Goal: Task Accomplishment & Management: Complete application form

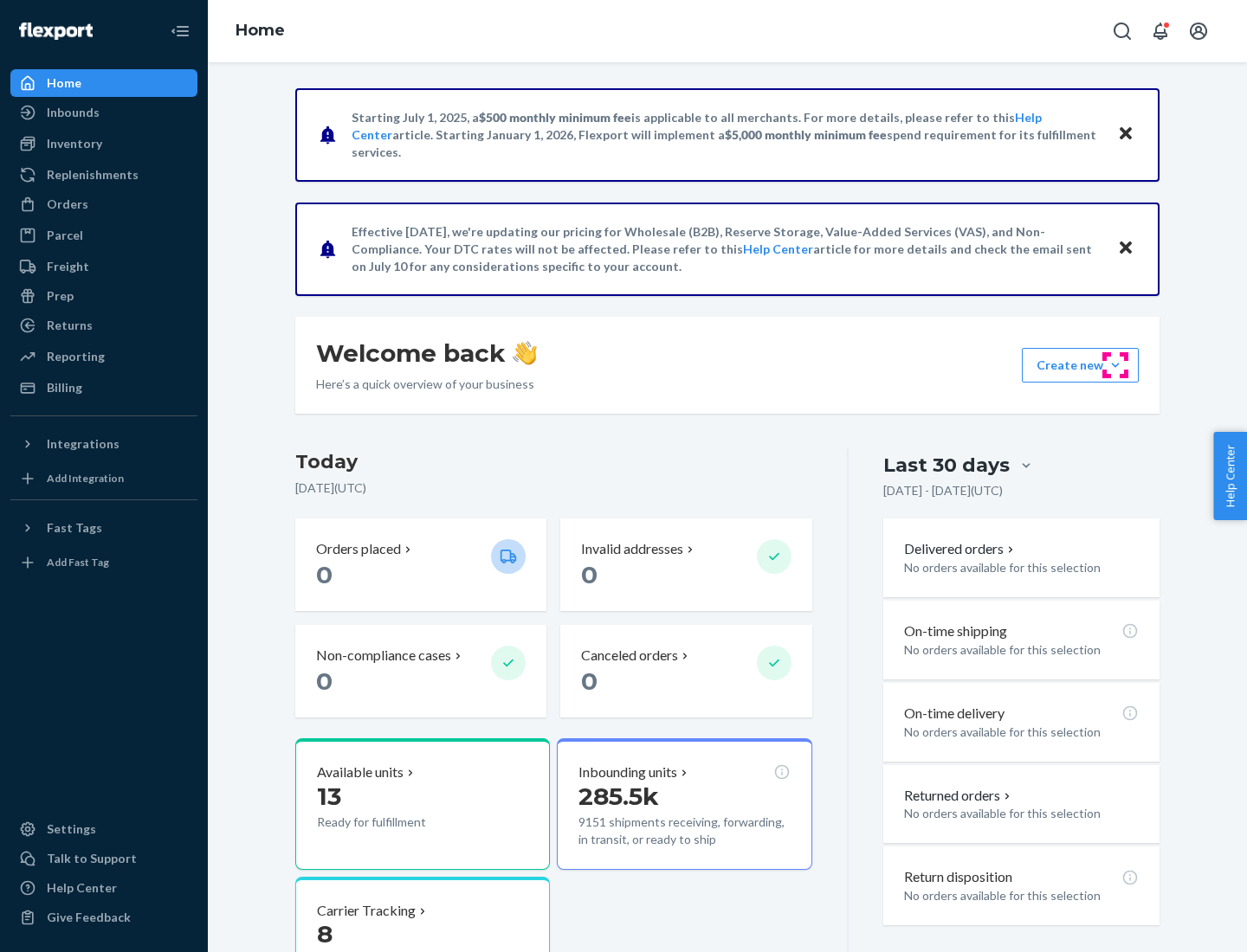
click at [1115, 365] on button "Create new Create new inbound Create new order Create new product" at bounding box center [1080, 365] width 117 height 35
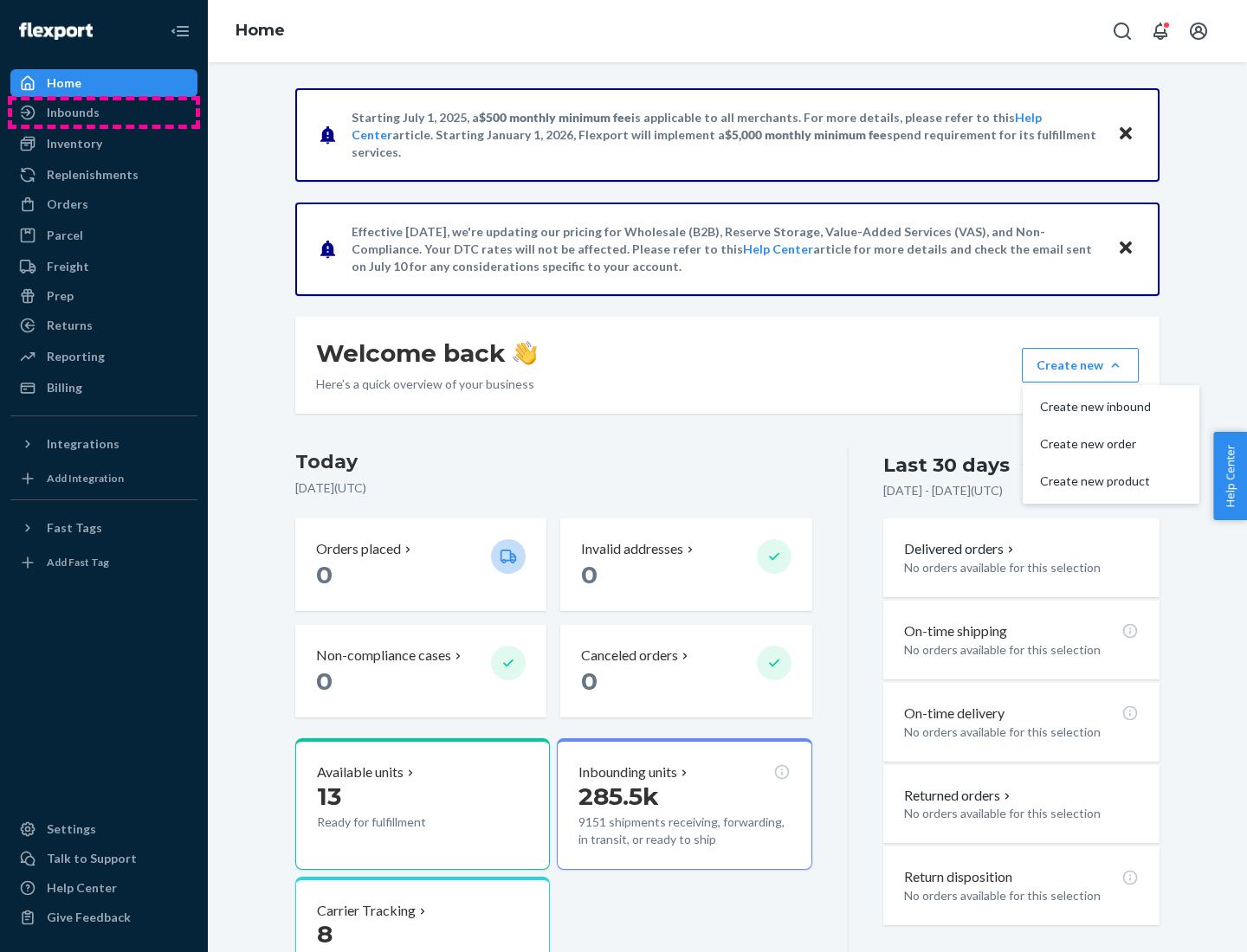
click at [104, 113] on div "Inbounds" at bounding box center [103, 113] width 184 height 24
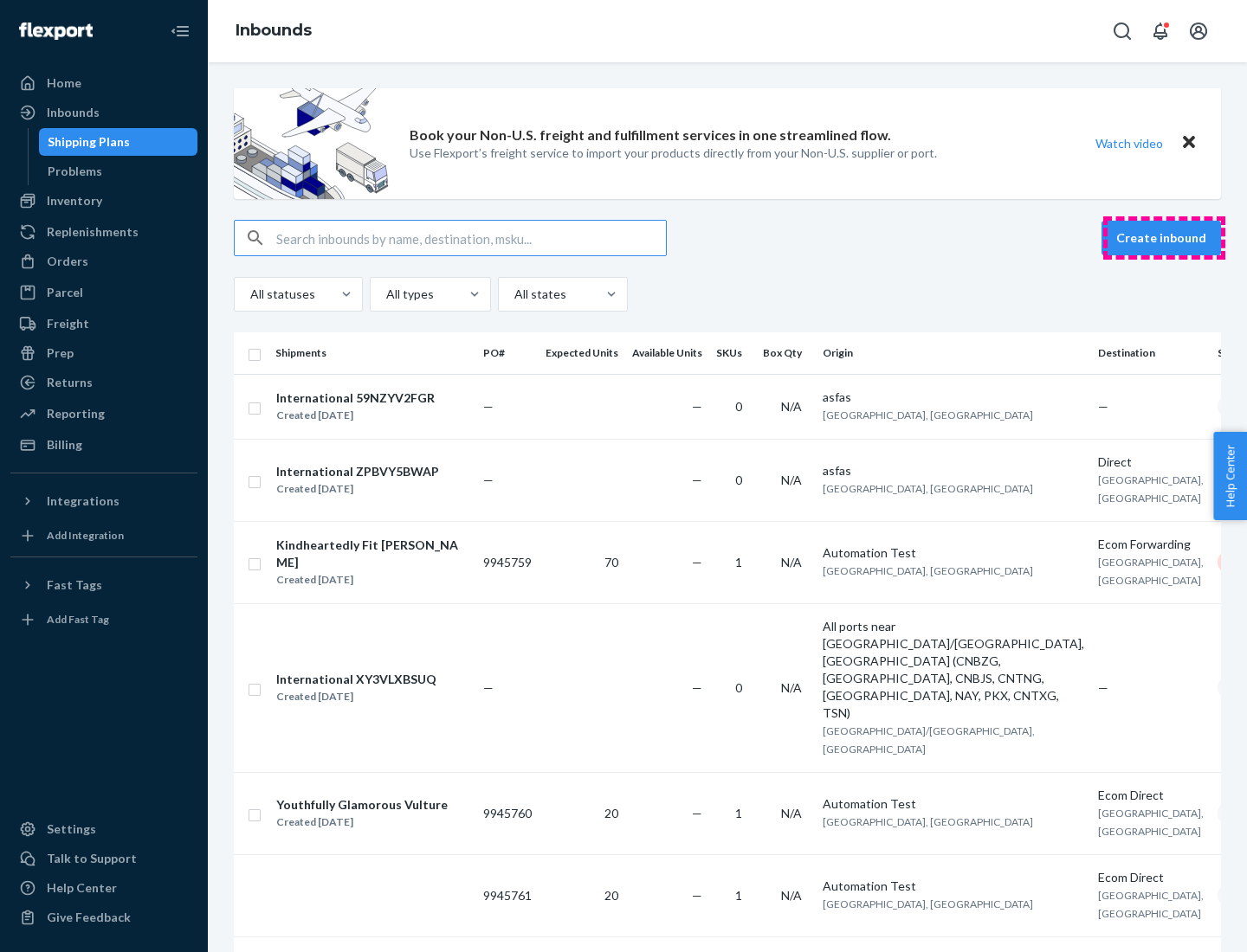
click at [1164, 238] on button "Create inbound" at bounding box center [1161, 238] width 120 height 35
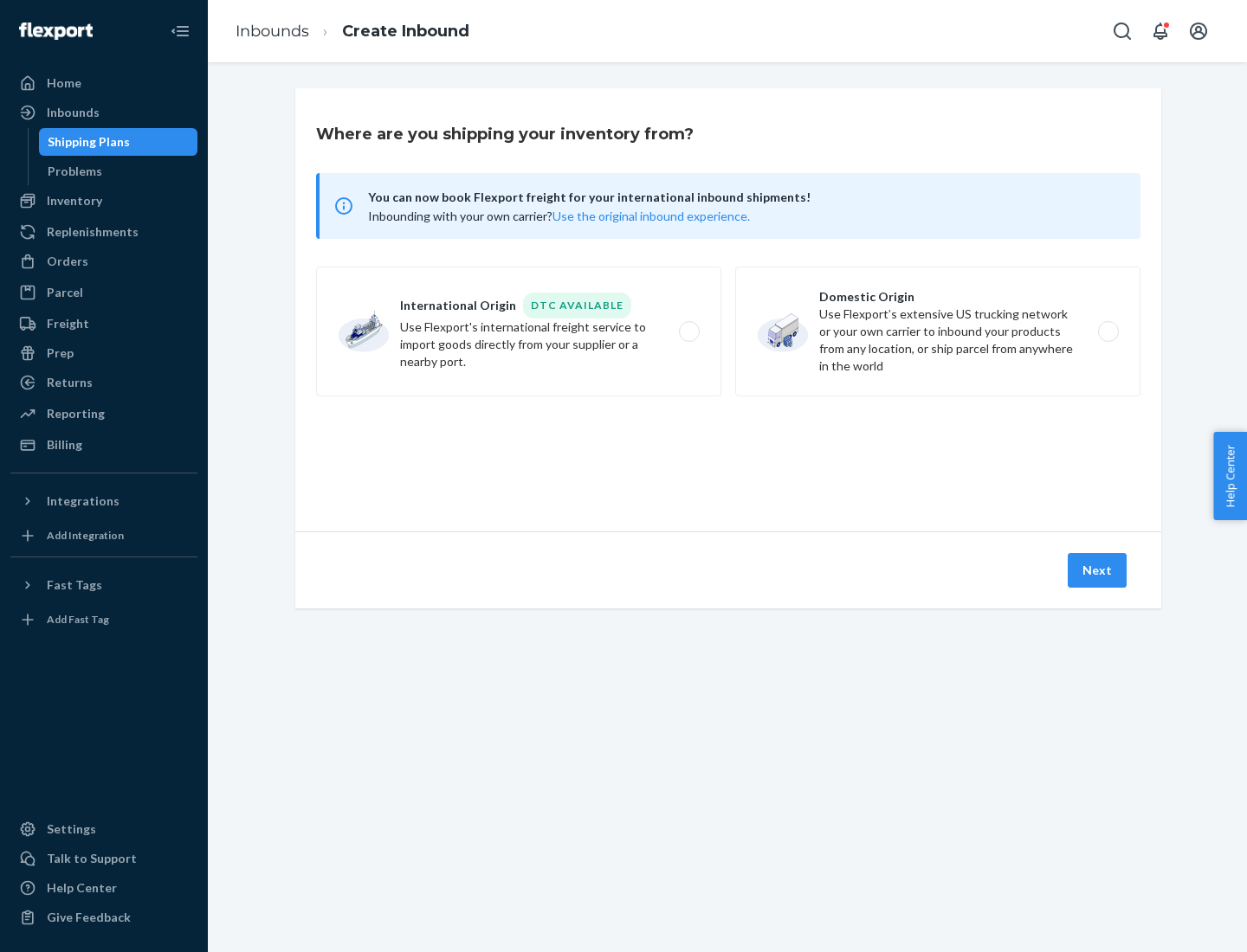
click at [938, 331] on label "Domestic Origin Use Flexport’s extensive US trucking network or your own carrie…" at bounding box center [937, 331] width 405 height 130
click at [1108, 331] on input "Domestic Origin Use Flexport’s extensive US trucking network or your own carrie…" at bounding box center [1113, 332] width 11 height 11
radio input "true"
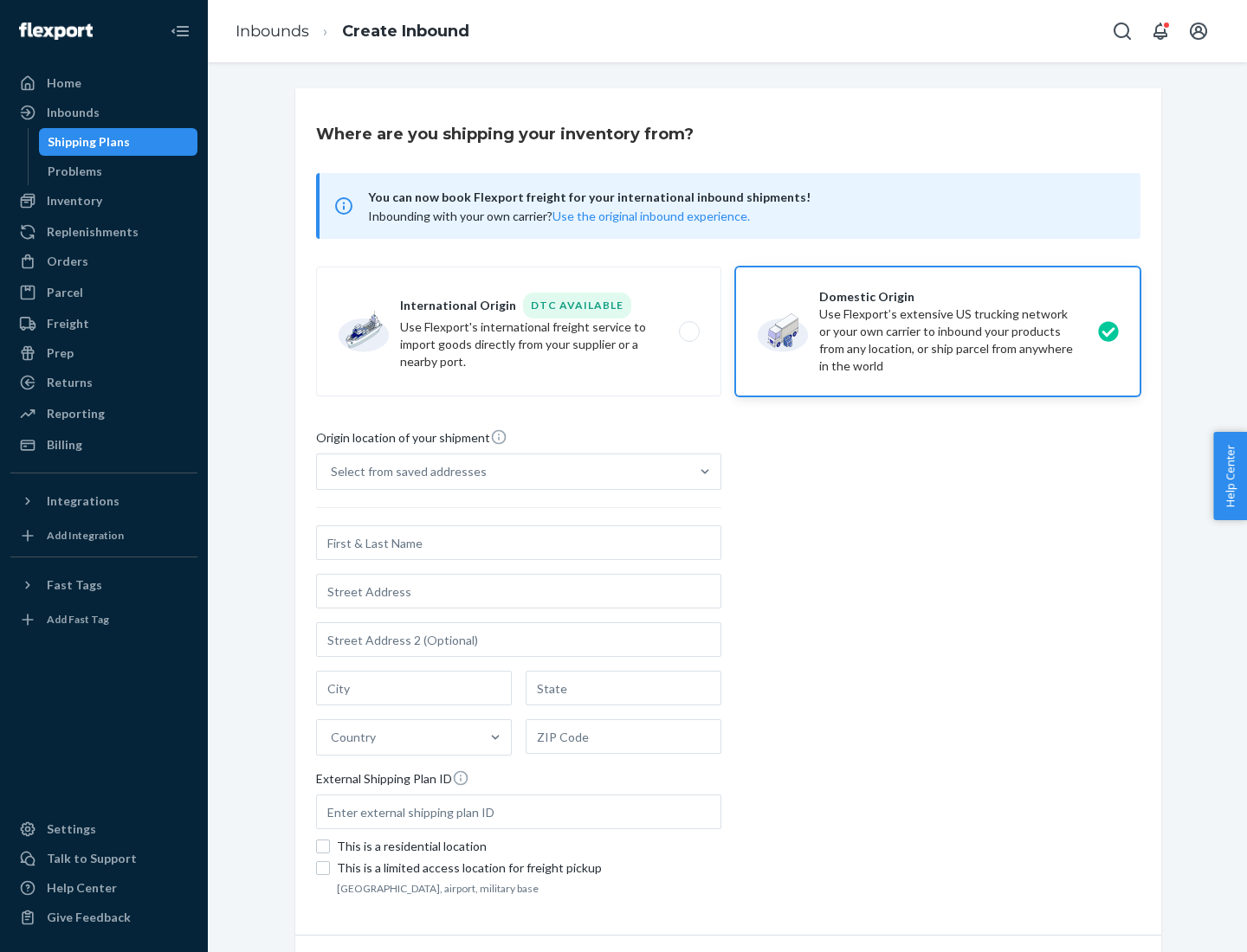
click at [404, 472] on div "Select from saved addresses" at bounding box center [409, 471] width 156 height 18
click at [332, 472] on input "Select from saved addresses" at bounding box center [332, 471] width 2 height 18
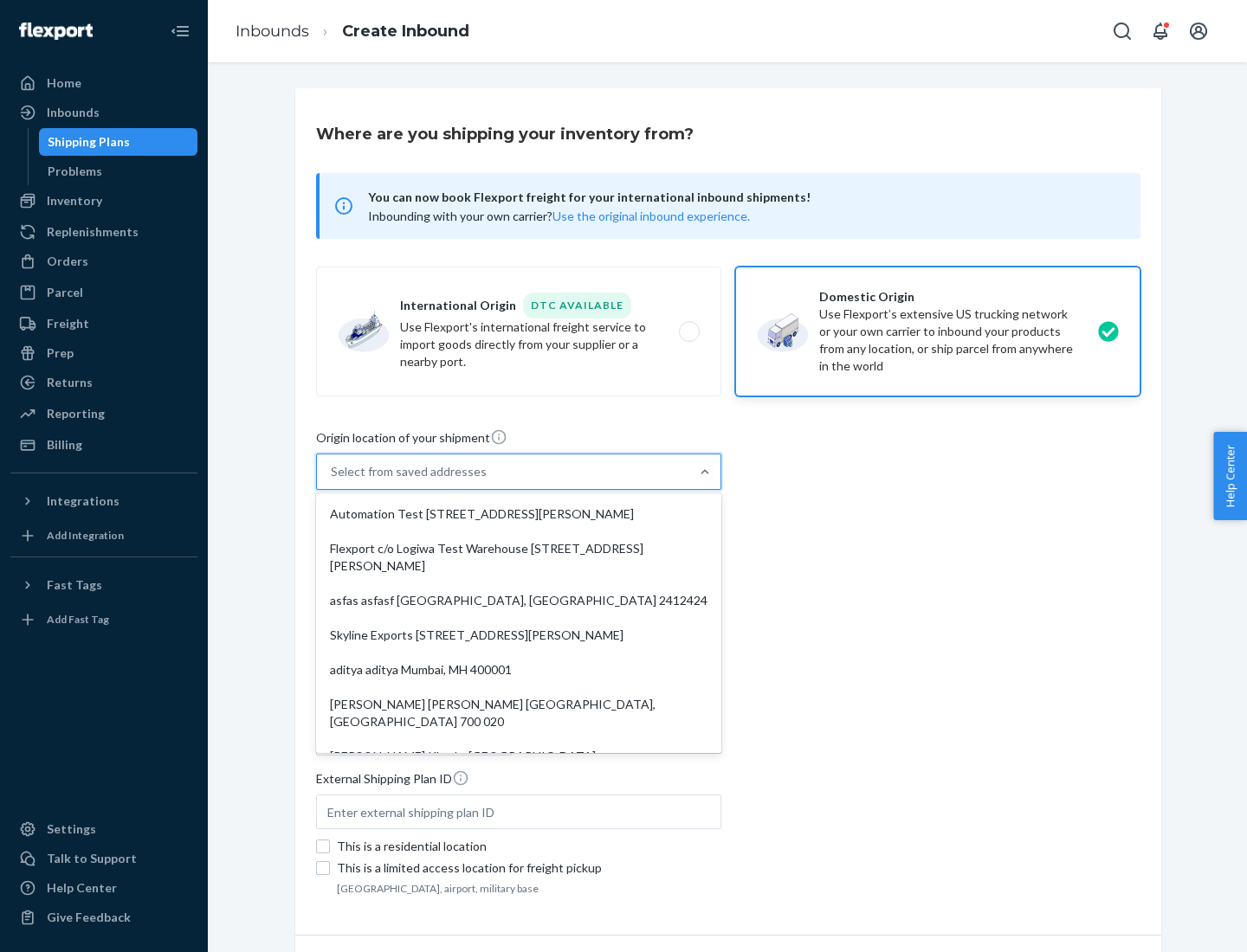
scroll to position [7, 0]
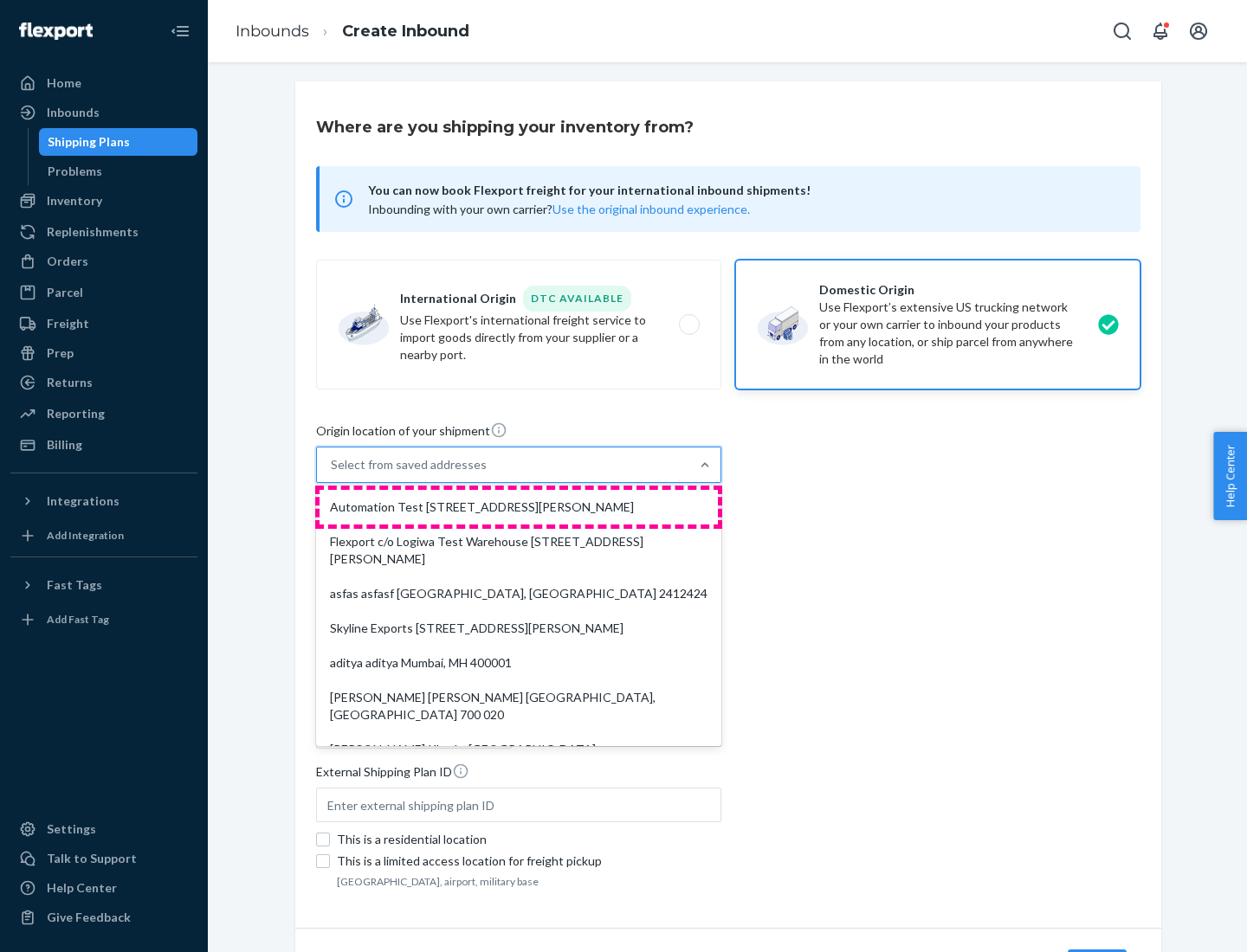
click at [518, 507] on div "Automation Test [STREET_ADDRESS][PERSON_NAME]" at bounding box center [518, 507] width 398 height 35
click at [332, 473] on input "option Automation Test [STREET_ADDRESS][PERSON_NAME]. 9 results available. Use …" at bounding box center [332, 465] width 2 height 18
type input "Automation Test"
type input "9th Floor"
type input "[GEOGRAPHIC_DATA]"
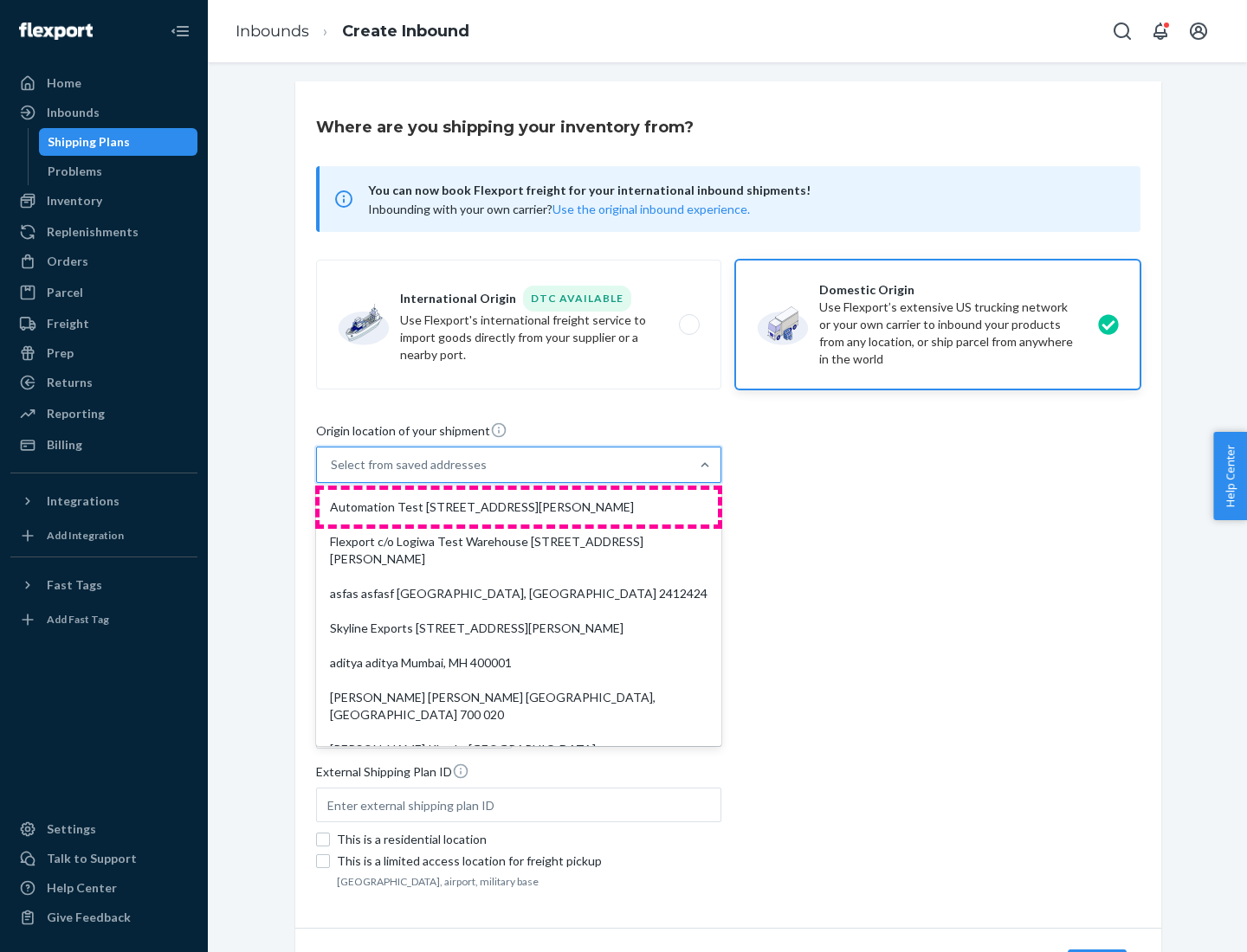
type input "CA"
type input "94104"
type input "[STREET_ADDRESS][PERSON_NAME]"
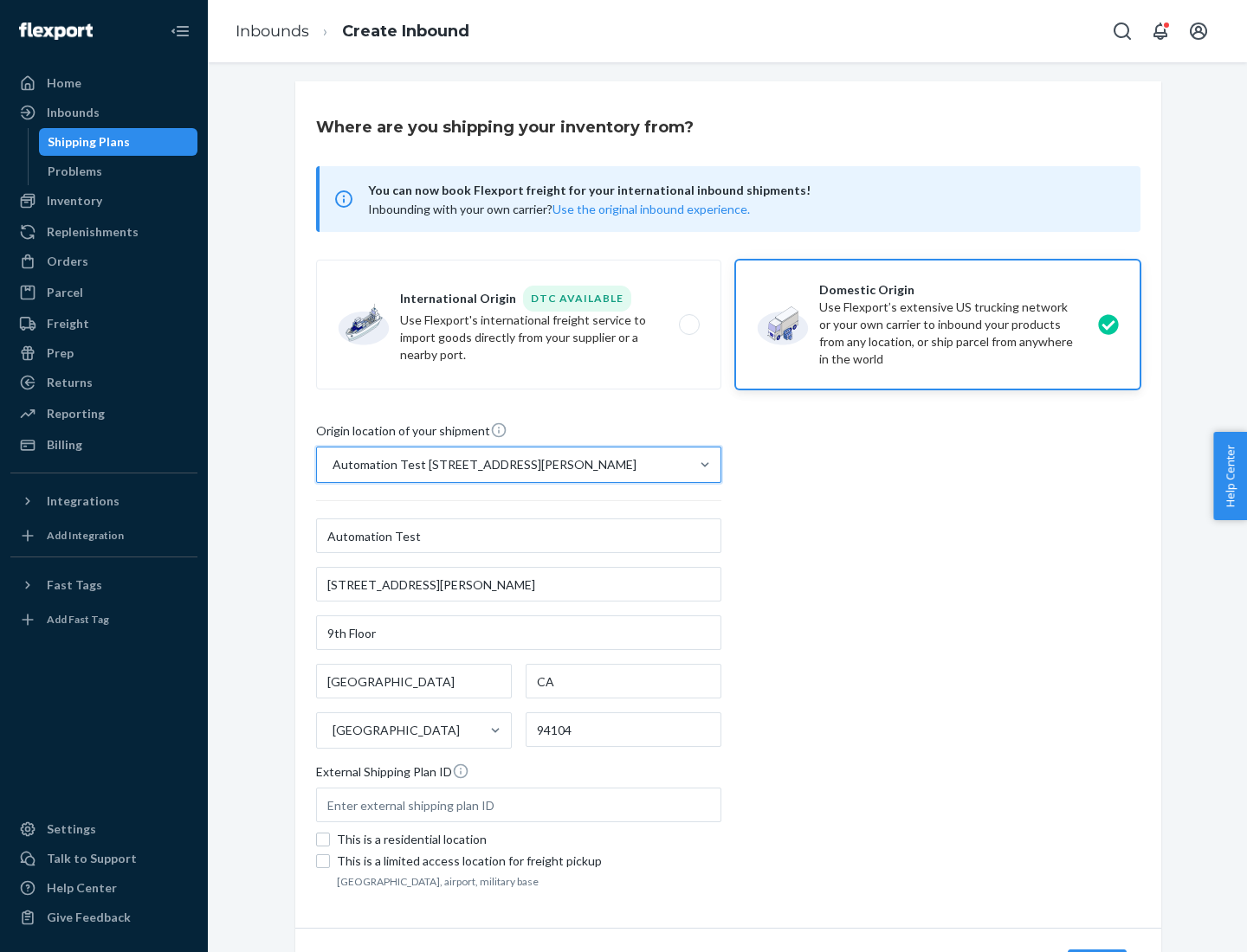
scroll to position [101, 0]
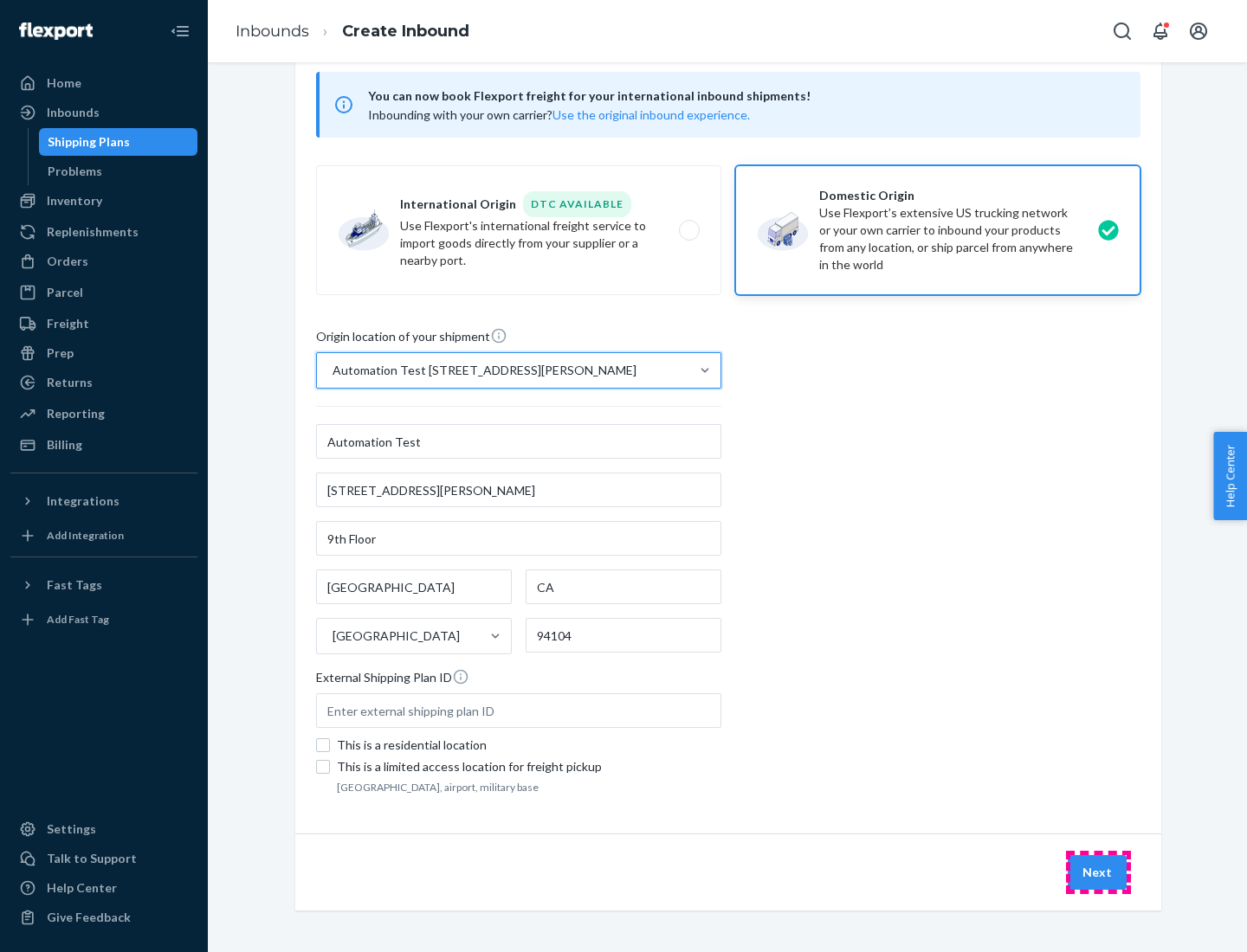
click at [1098, 873] on button "Next" at bounding box center [1097, 873] width 59 height 35
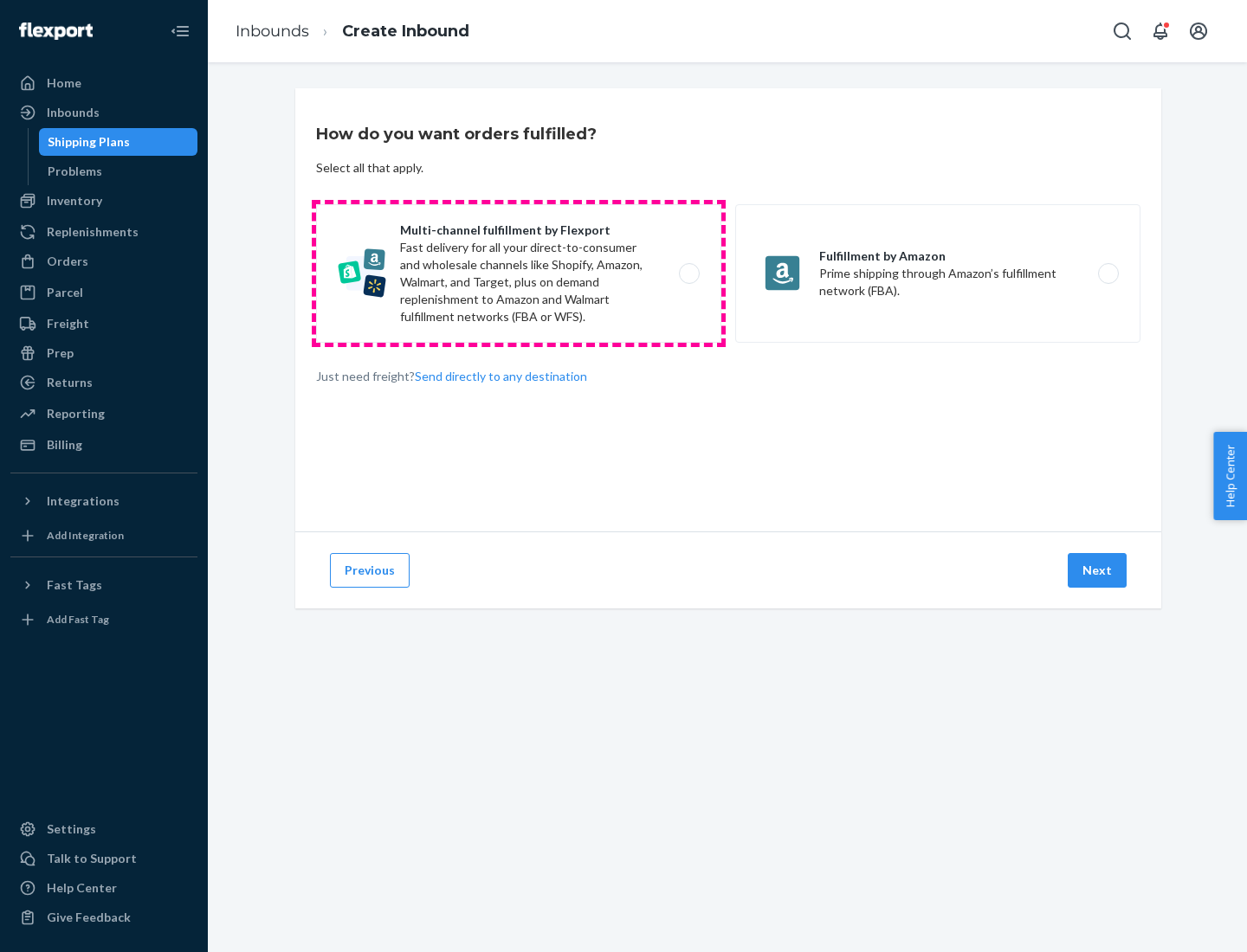
click at [518, 274] on label "Multi-channel fulfillment by Flexport Fast delivery for all your direct-to-cons…" at bounding box center [518, 274] width 405 height 138
click at [688, 274] on input "Multi-channel fulfillment by Flexport Fast delivery for all your direct-to-cons…" at bounding box center [694, 274] width 11 height 11
radio input "true"
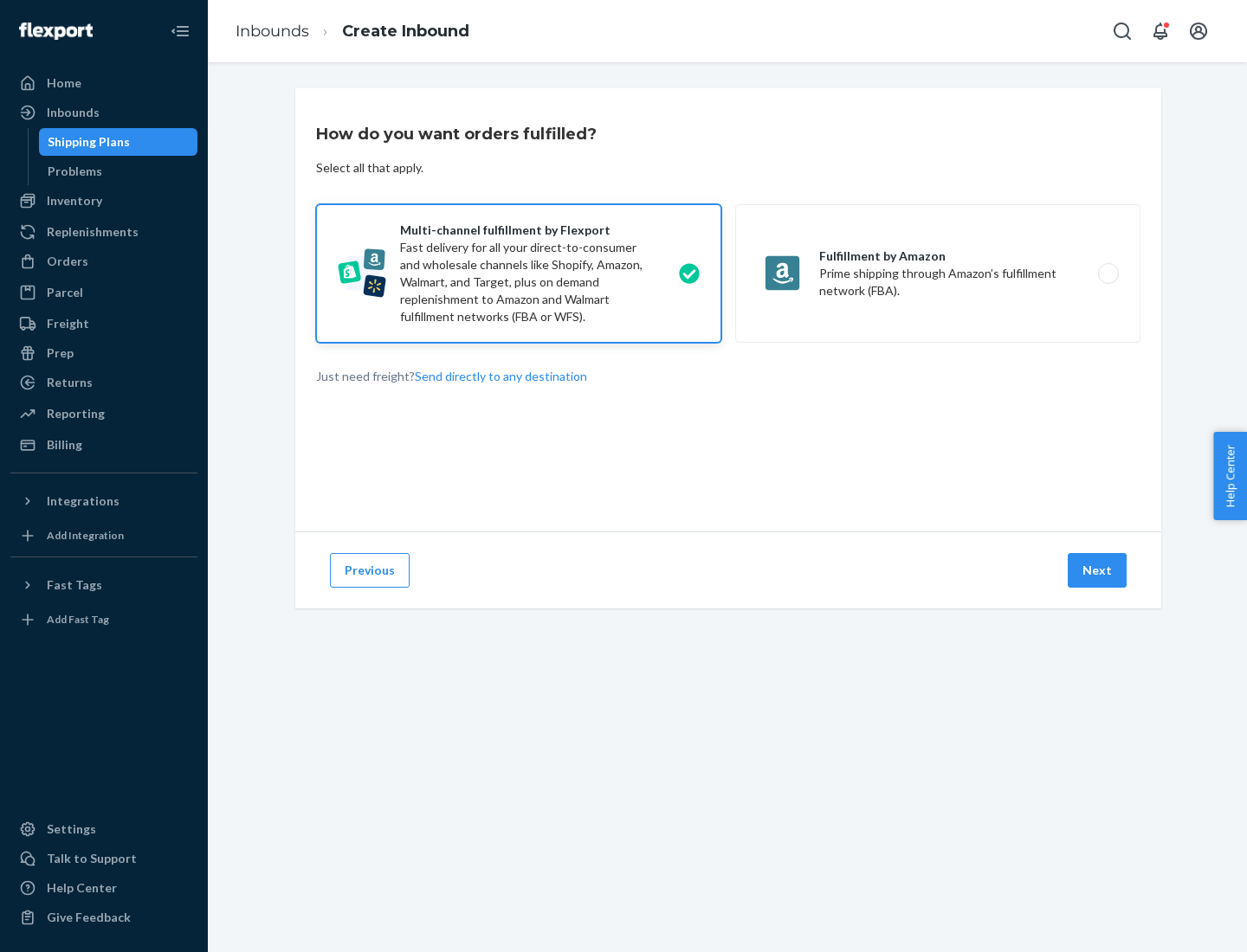
click at [1098, 571] on button "Next" at bounding box center [1097, 571] width 59 height 35
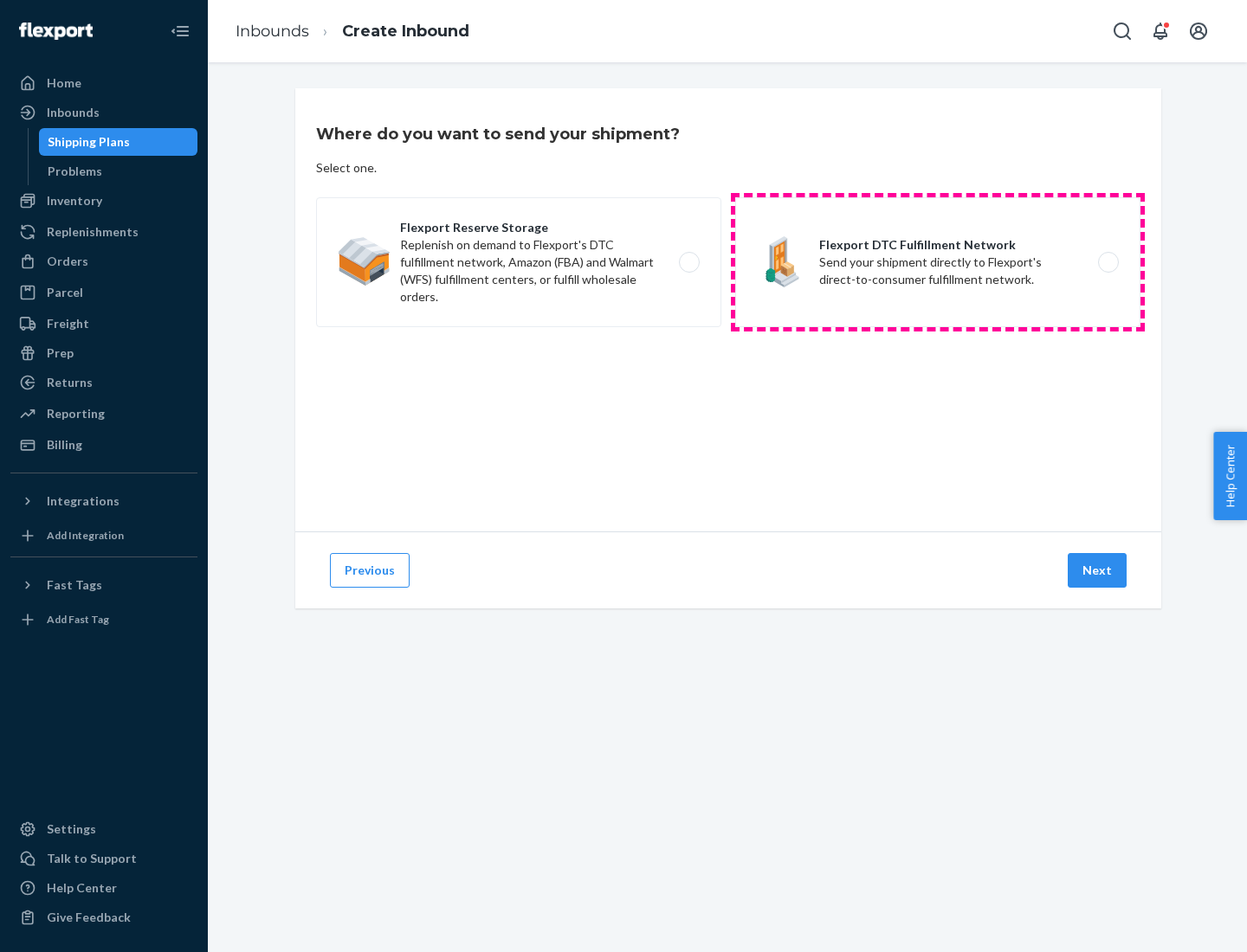
click at [938, 262] on label "Flexport DTC Fulfillment Network Send your shipment directly to Flexport's dire…" at bounding box center [937, 262] width 405 height 130
click at [1108, 262] on input "Flexport DTC Fulfillment Network Send your shipment directly to Flexport's dire…" at bounding box center [1113, 263] width 11 height 11
radio input "true"
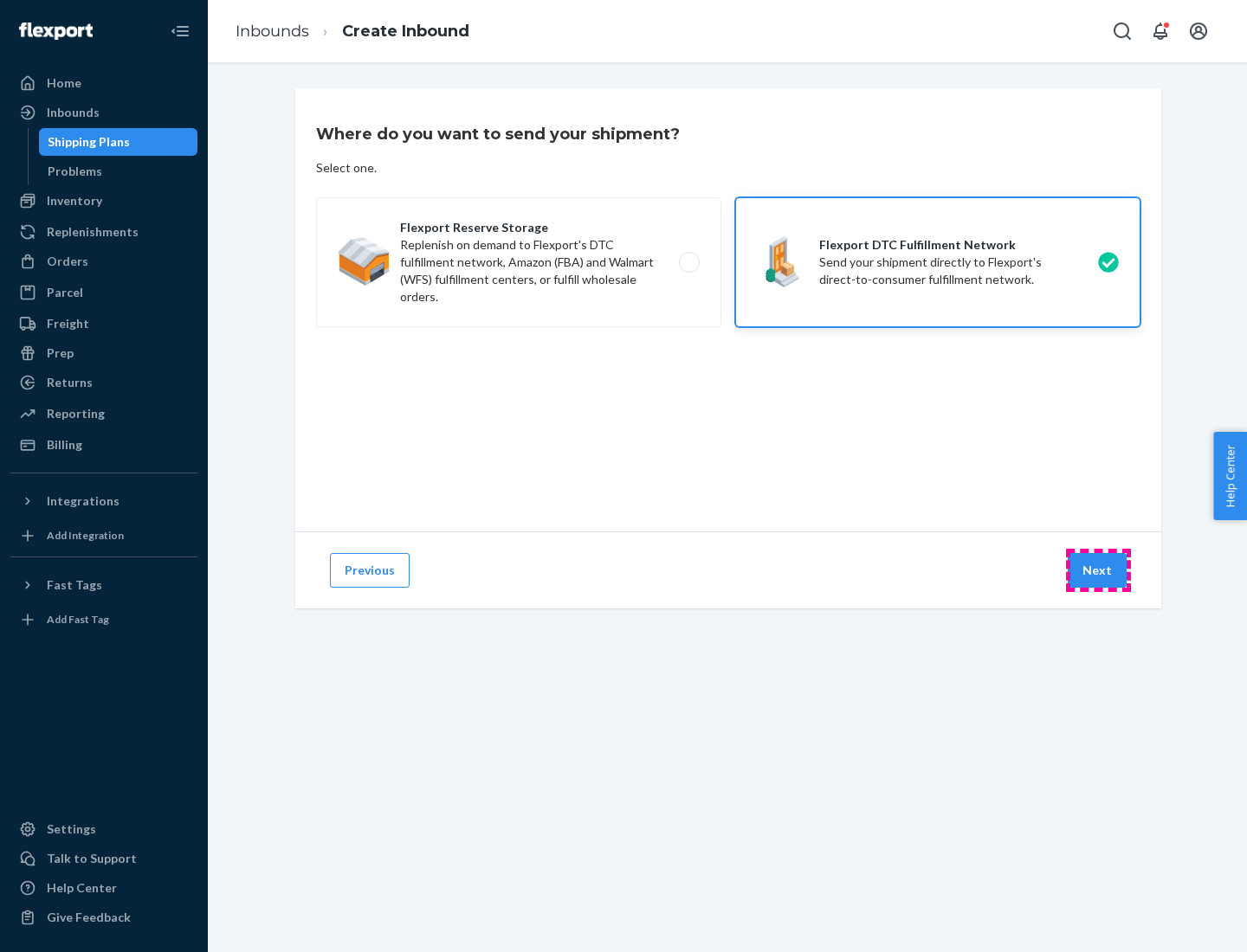
click at [1098, 571] on button "Next" at bounding box center [1097, 571] width 59 height 35
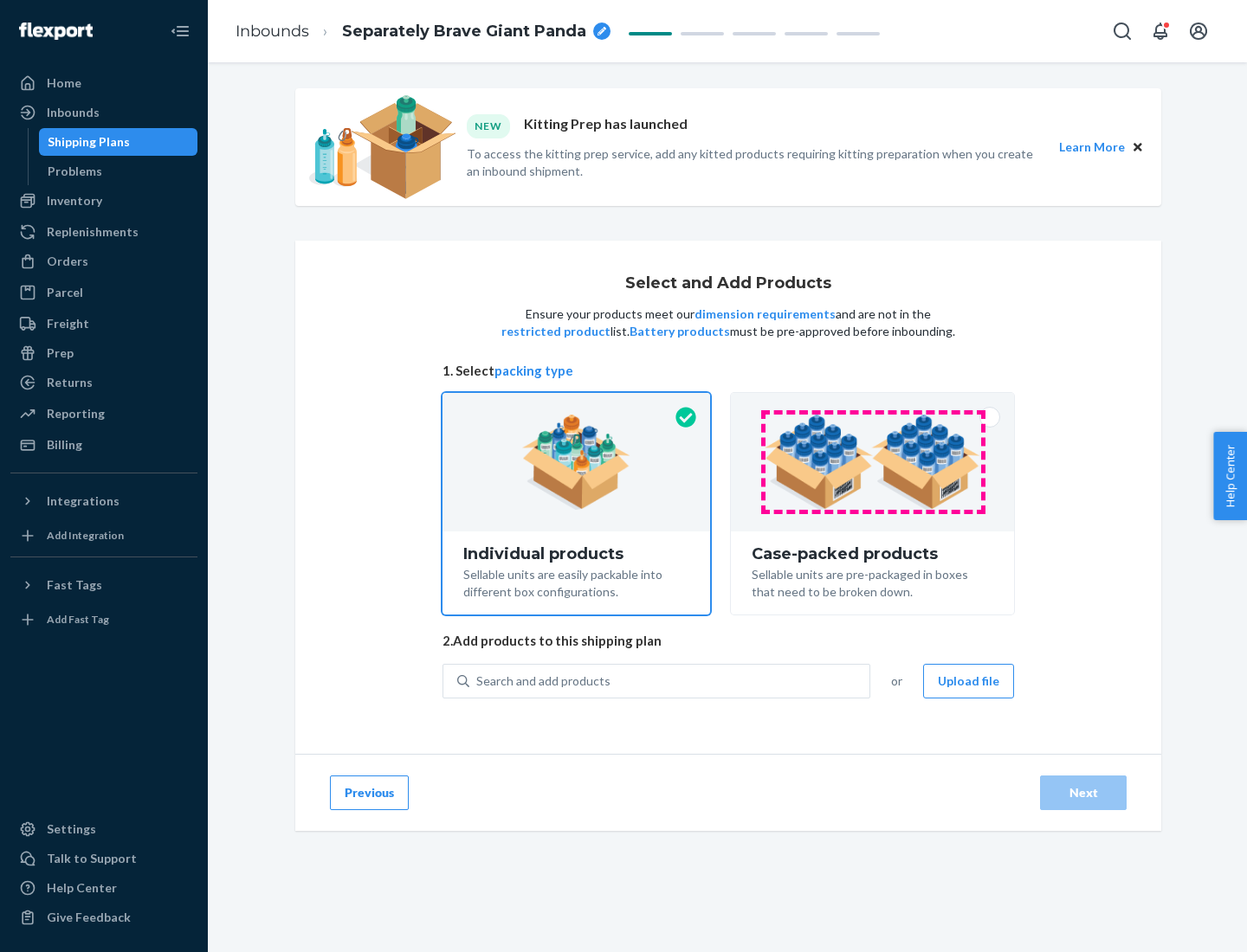
click at [873, 462] on img at bounding box center [873, 462] width 216 height 95
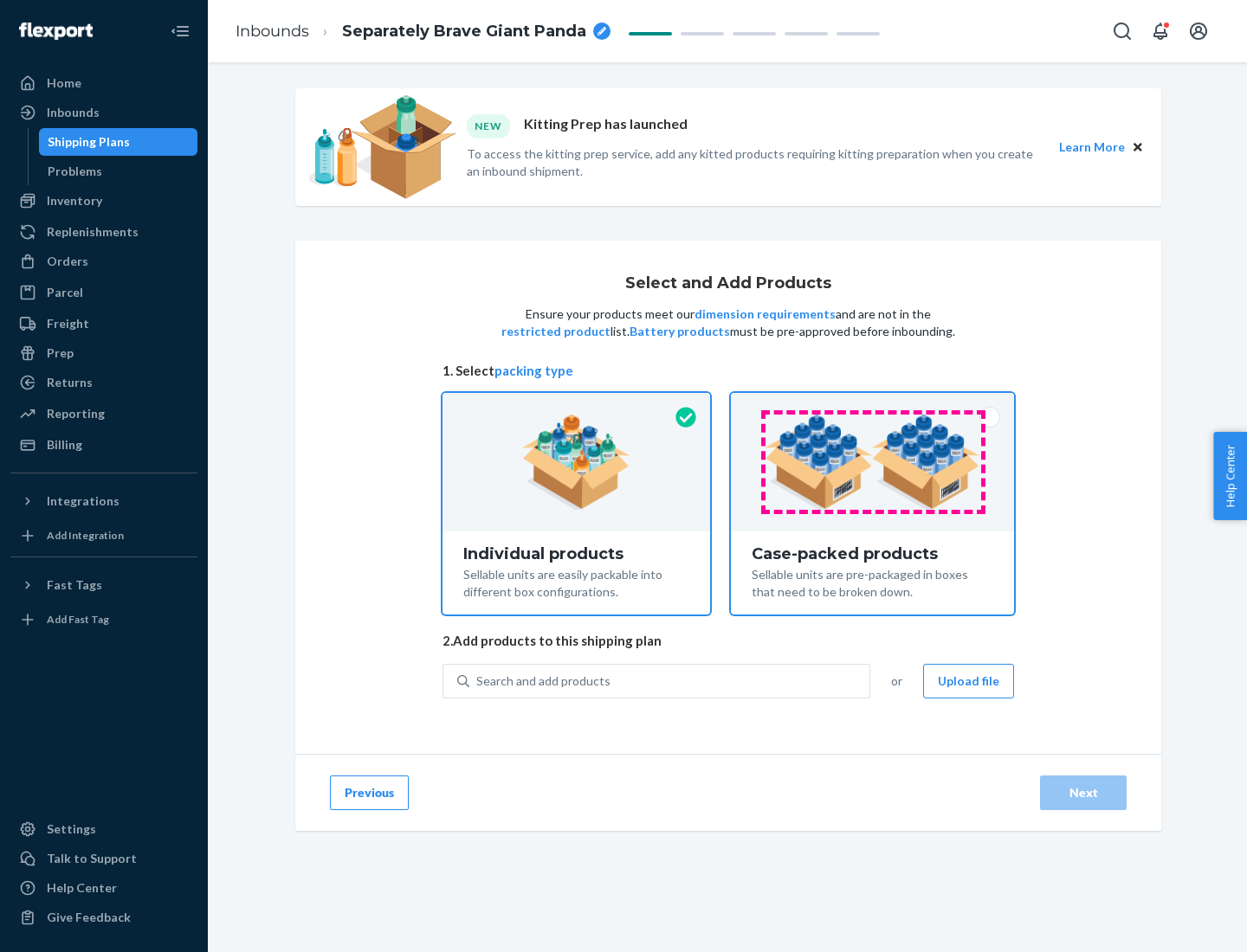
click at [873, 404] on input "Case-packed products Sellable units are pre-packaged in boxes that need to be b…" at bounding box center [873, 399] width 11 height 11
radio input "true"
radio input "false"
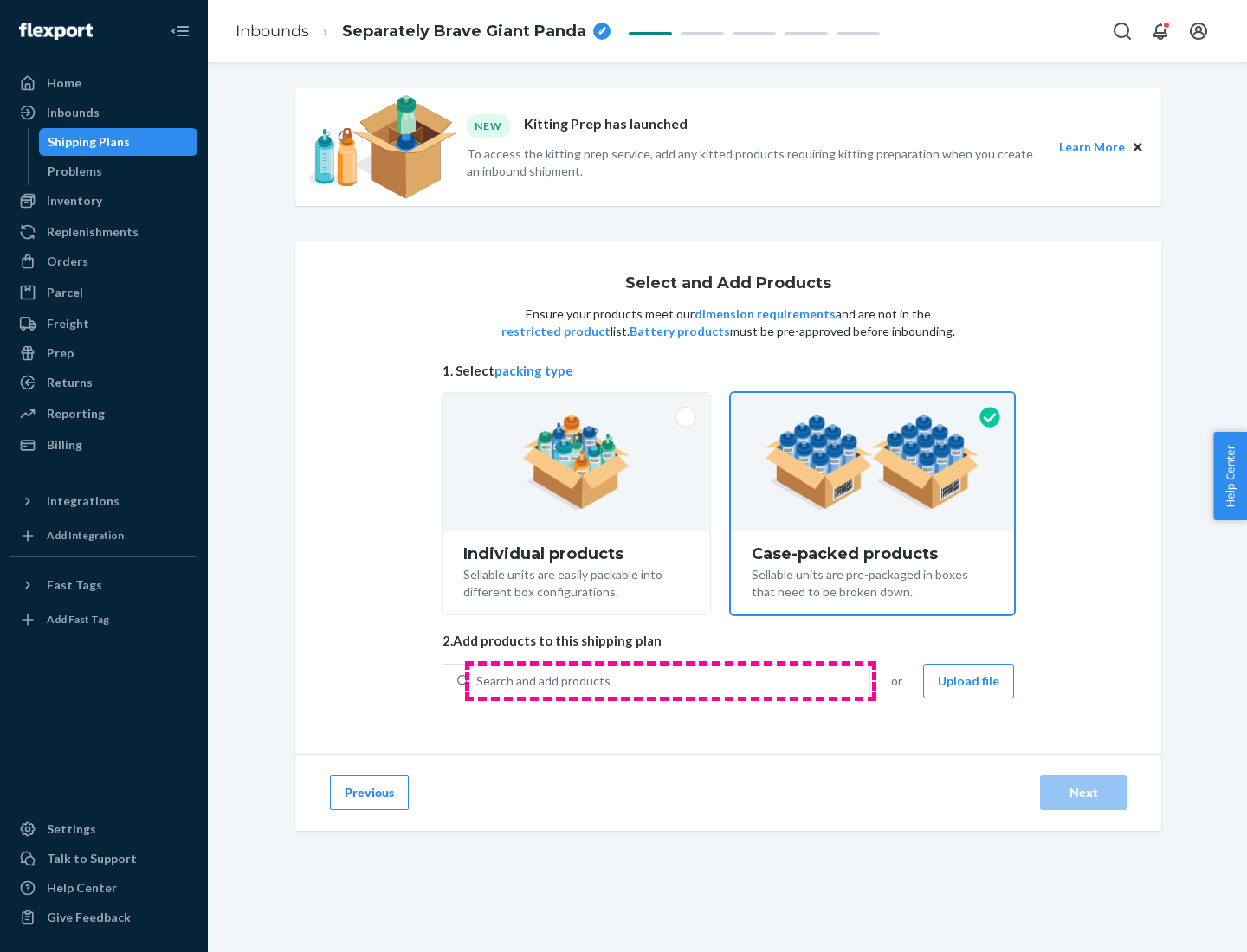
click at [670, 681] on div "Search and add products" at bounding box center [670, 682] width 400 height 31
click at [478, 681] on input "Search and add products" at bounding box center [477, 681] width 2 height 18
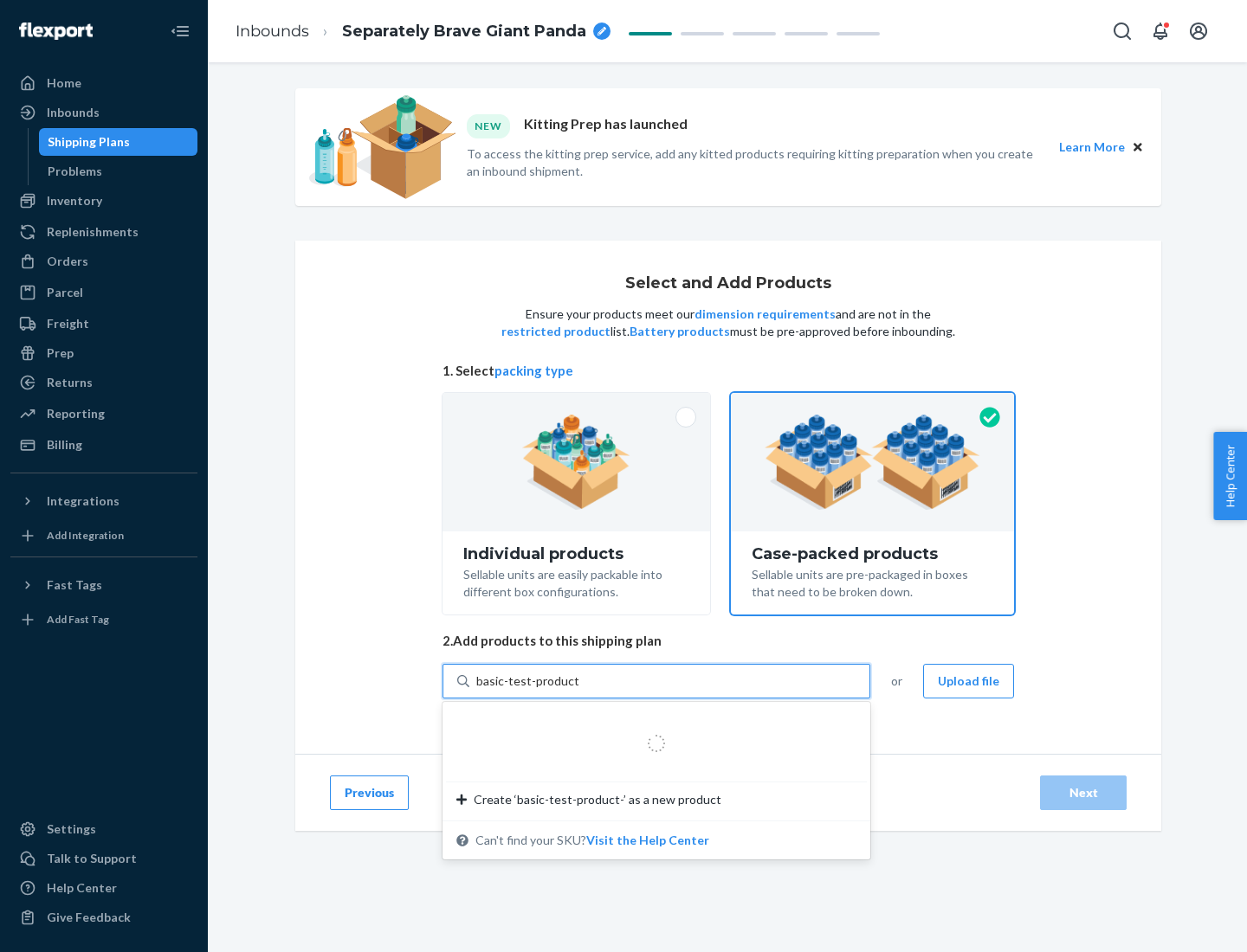
type input "basic-test-product-1"
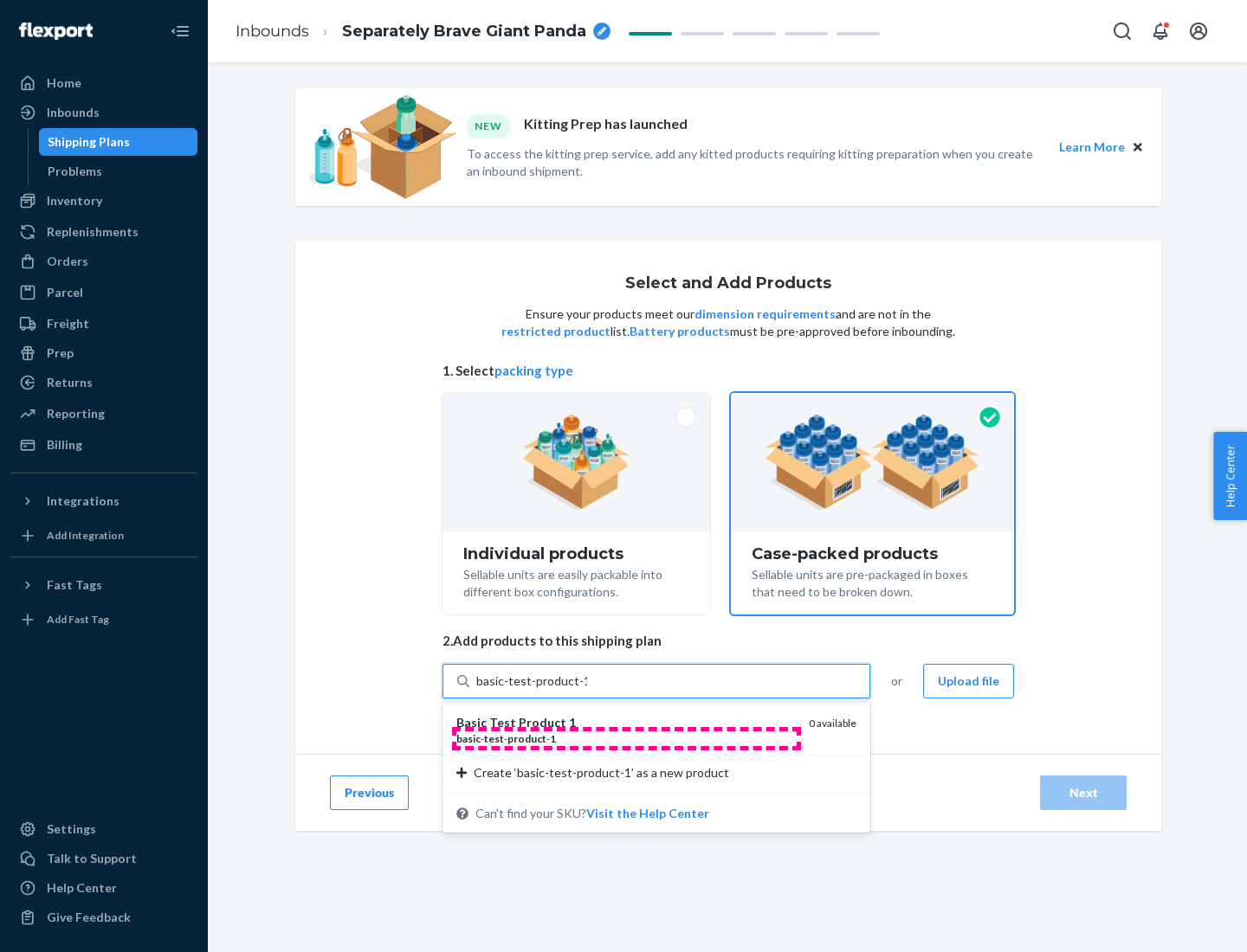
click at [626, 739] on div "basic - test - product - 1" at bounding box center [625, 739] width 338 height 15
click at [587, 690] on input "basic-test-product-1" at bounding box center [531, 681] width 111 height 18
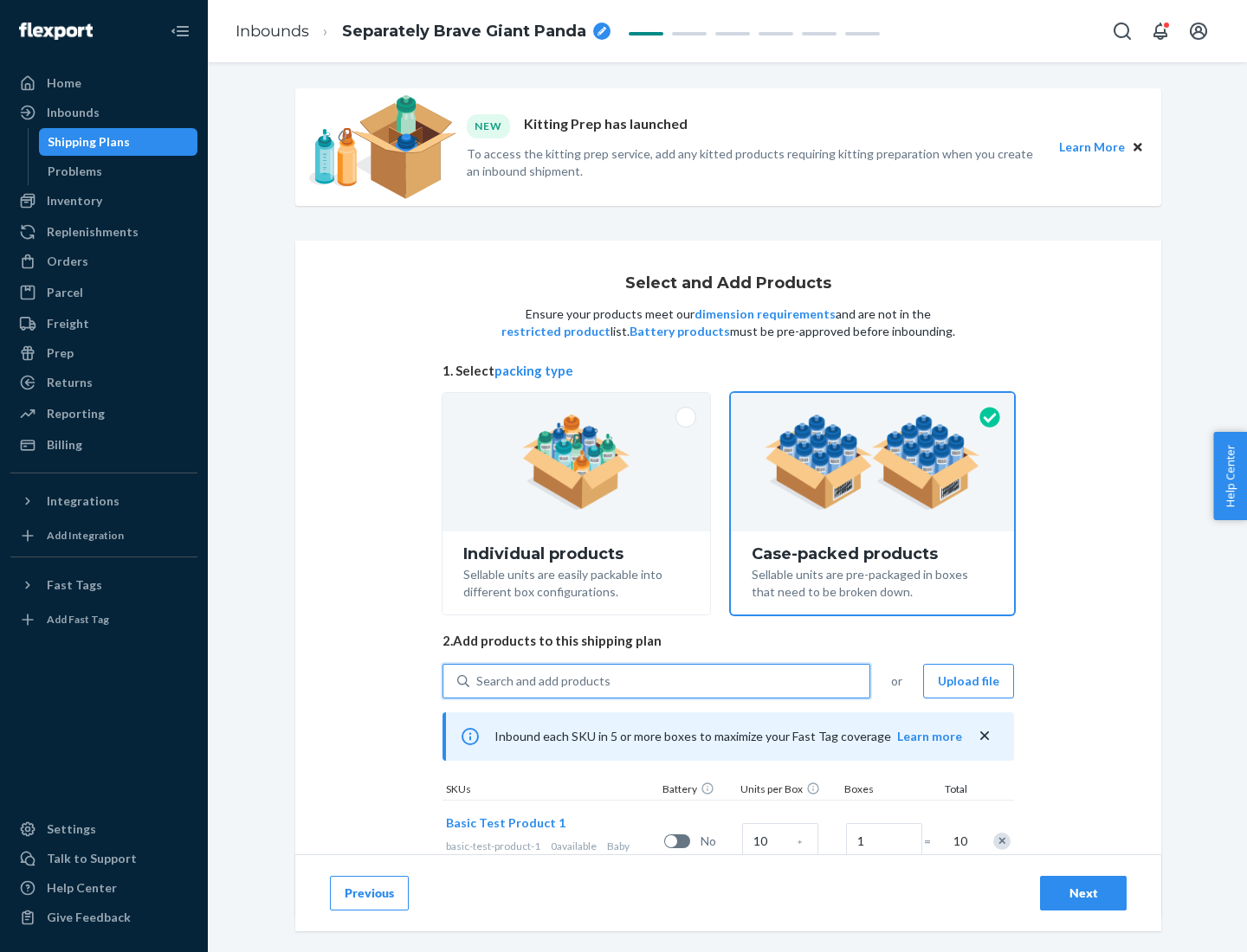
scroll to position [63, 0]
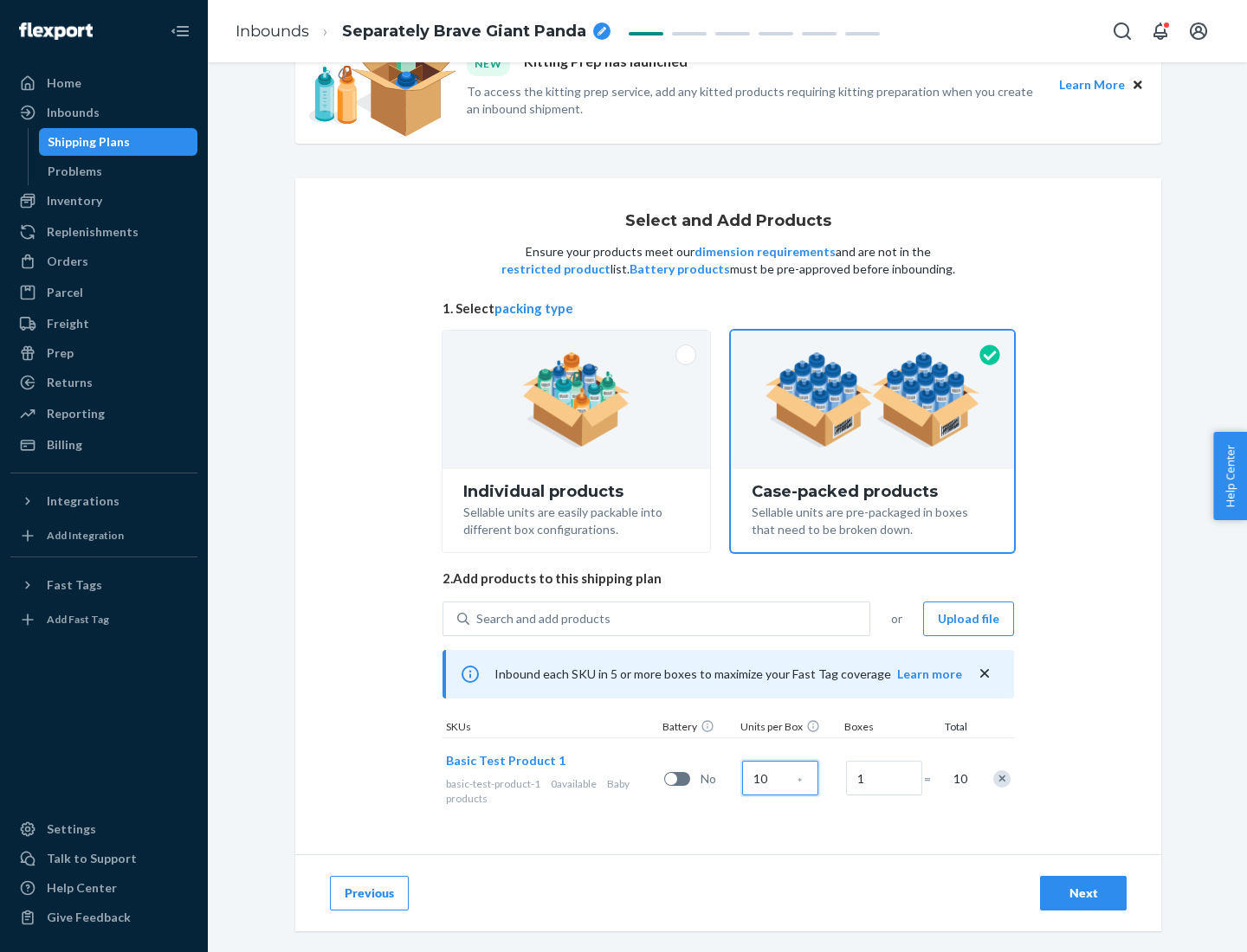
type input "10"
type input "7"
click at [1083, 894] on div "Next" at bounding box center [1083, 893] width 57 height 18
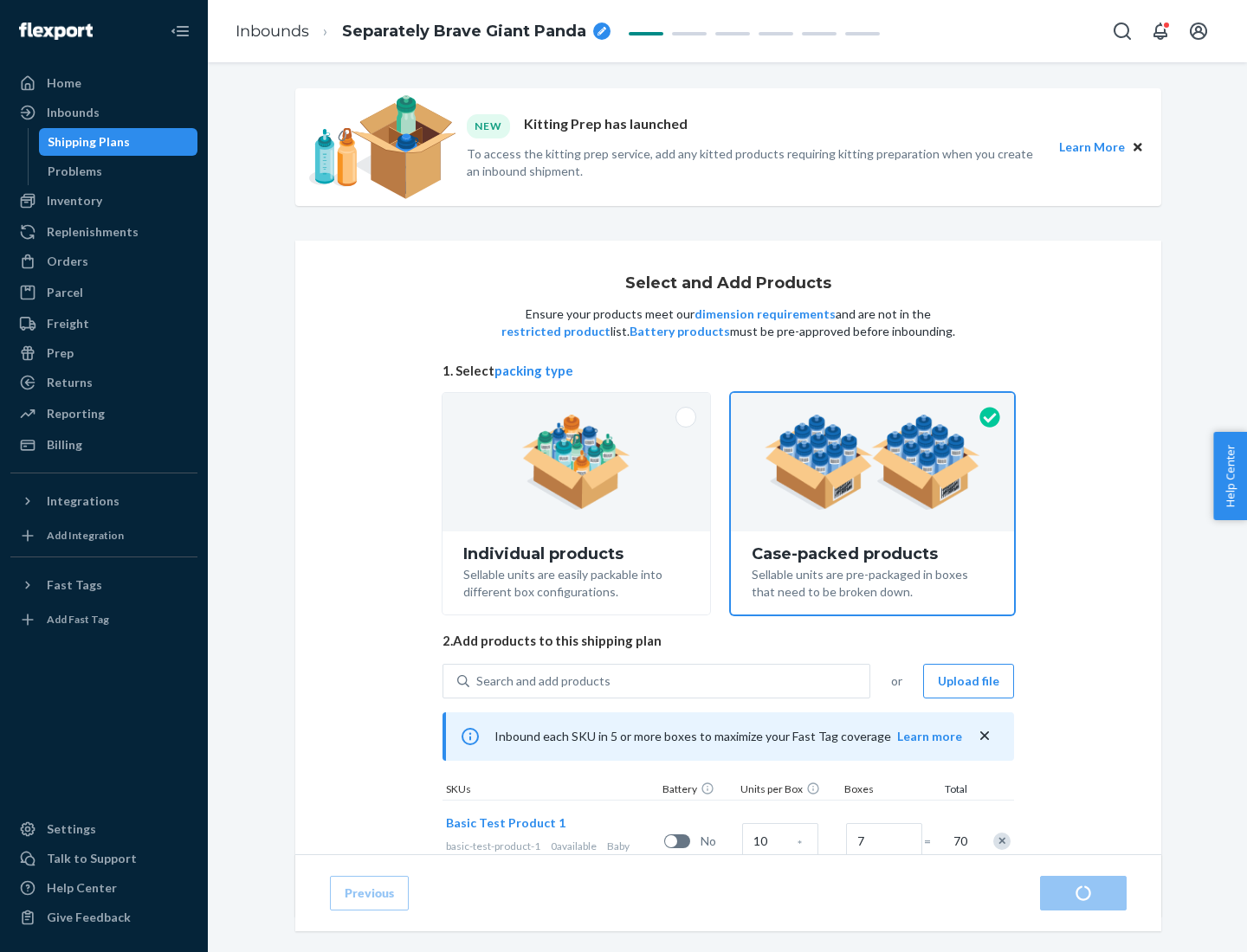
radio input "true"
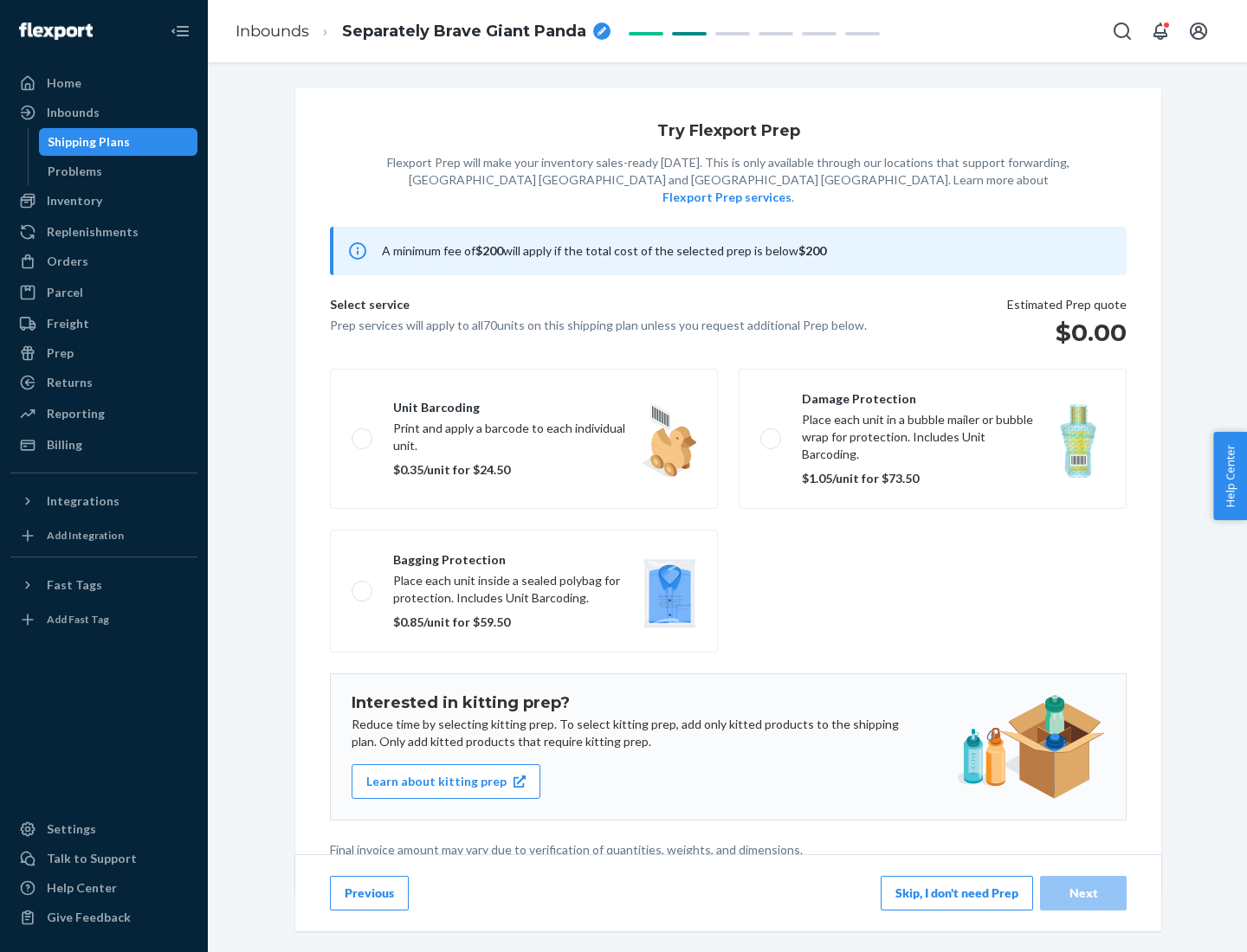
scroll to position [5, 0]
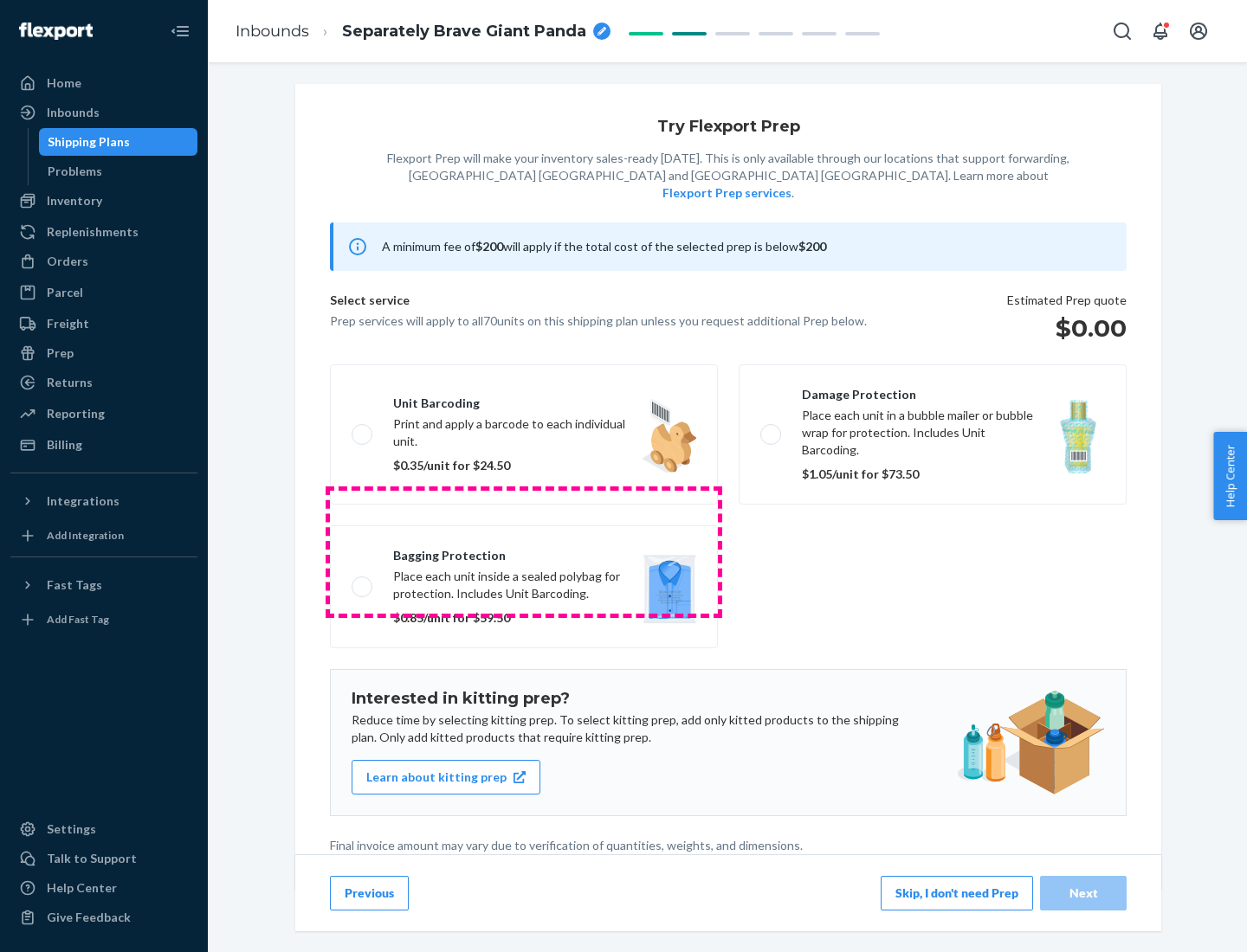
click at [524, 552] on label "Bagging protection Place each unit inside a sealed polybag for protection. Incl…" at bounding box center [524, 587] width 388 height 123
click at [362, 581] on input "Bagging protection Place each unit inside a sealed polybag for protection. Incl…" at bounding box center [357, 587] width 11 height 11
checkbox input "true"
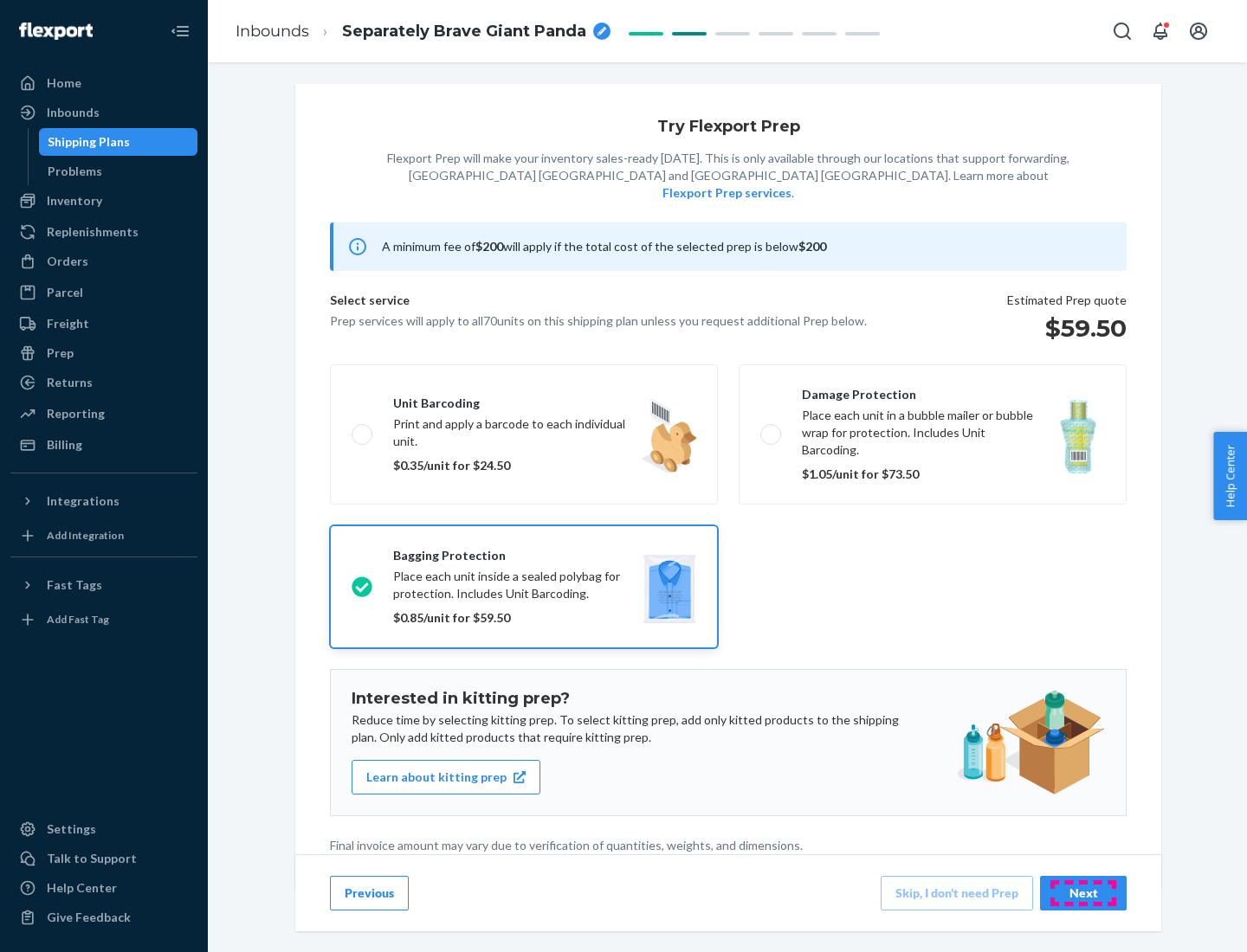
click at [1083, 893] on div "Next" at bounding box center [1083, 893] width 57 height 18
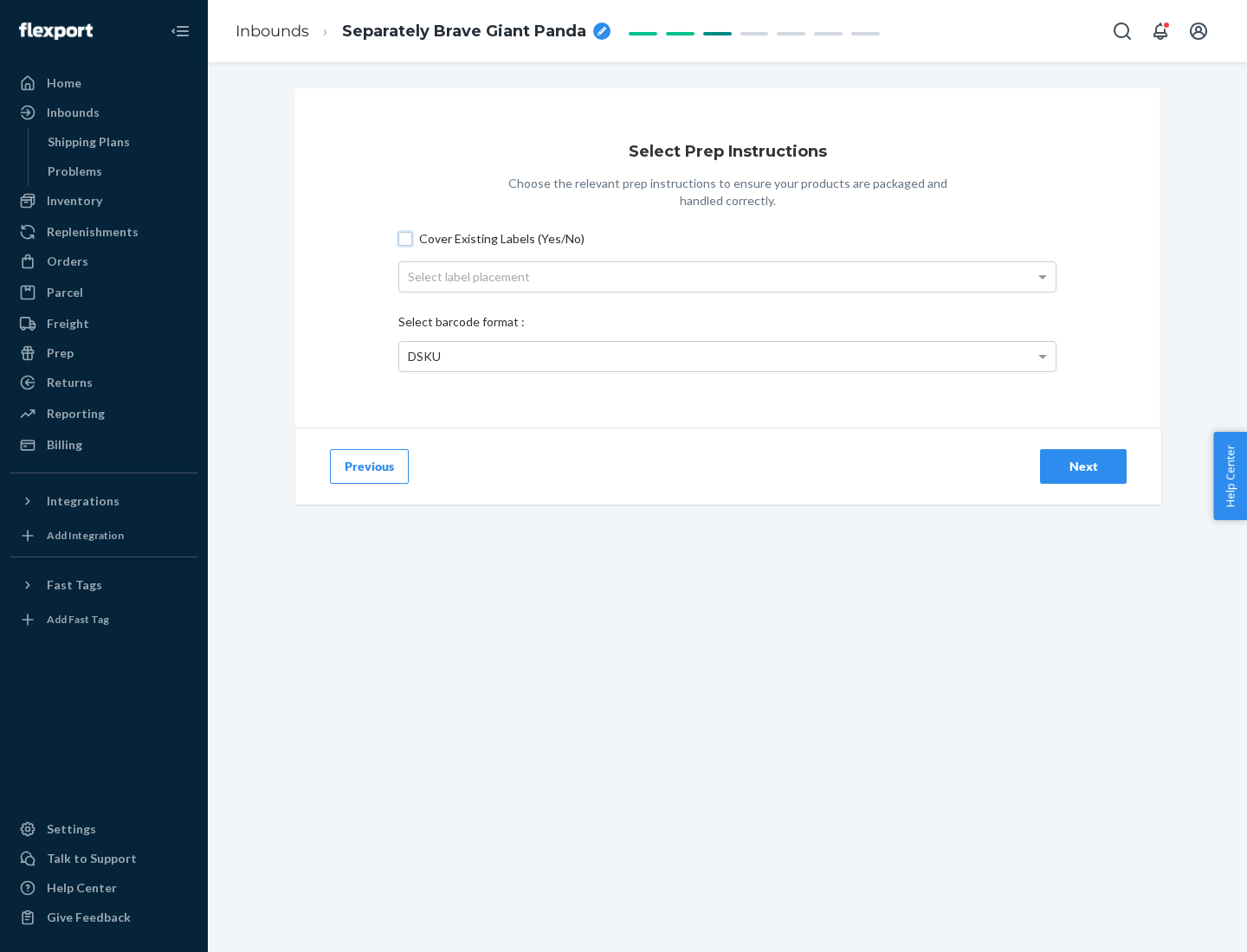
click at [405, 238] on input "Cover Existing Labels (Yes/No)" at bounding box center [405, 239] width 14 height 14
checkbox input "true"
click at [727, 276] on div "Select label placement" at bounding box center [727, 277] width 656 height 30
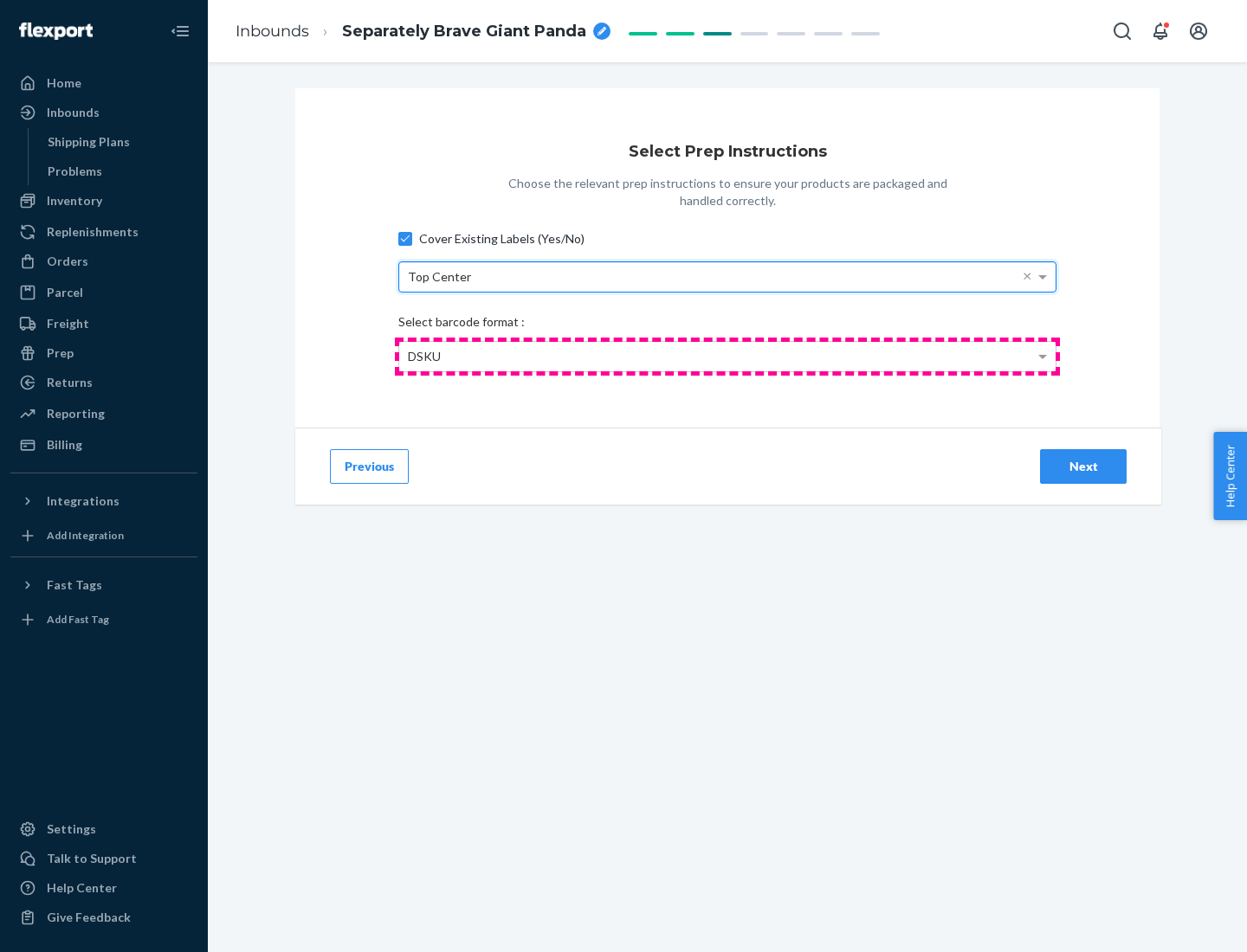
click at [727, 356] on div "DSKU" at bounding box center [727, 357] width 656 height 30
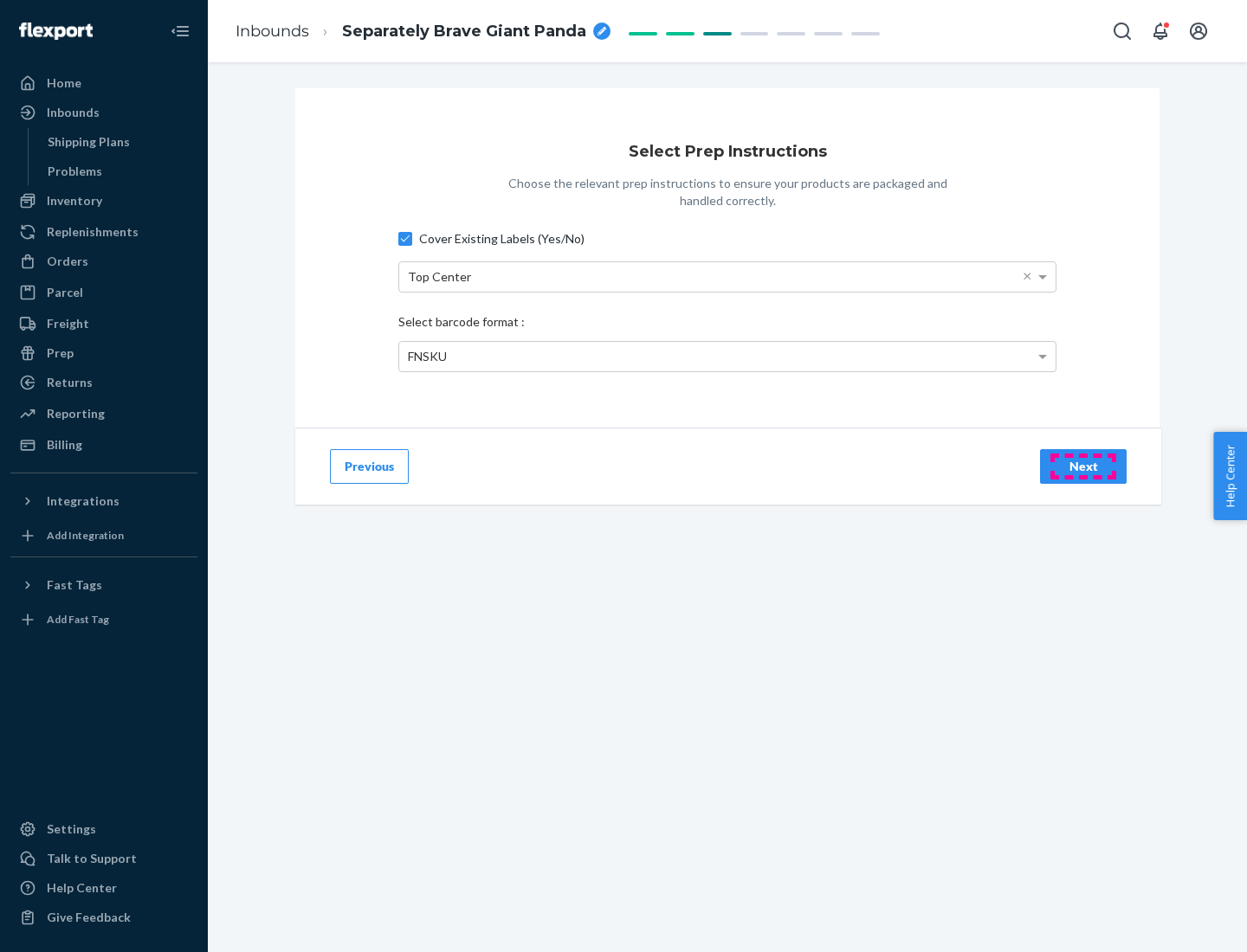
click at [1083, 466] on div "Next" at bounding box center [1083, 467] width 57 height 18
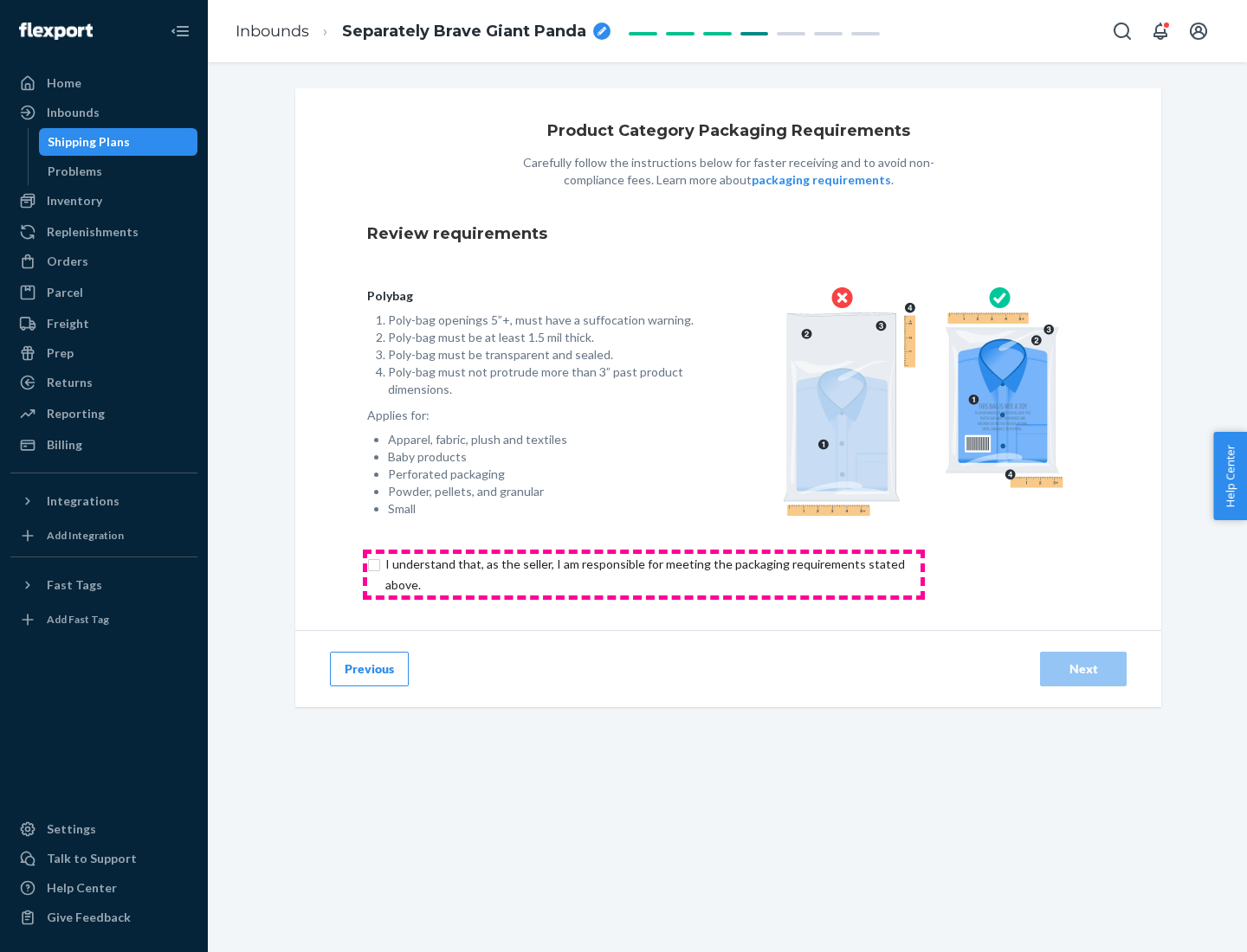
click at [643, 574] on input "checkbox" at bounding box center [655, 575] width 576 height 42
checkbox input "true"
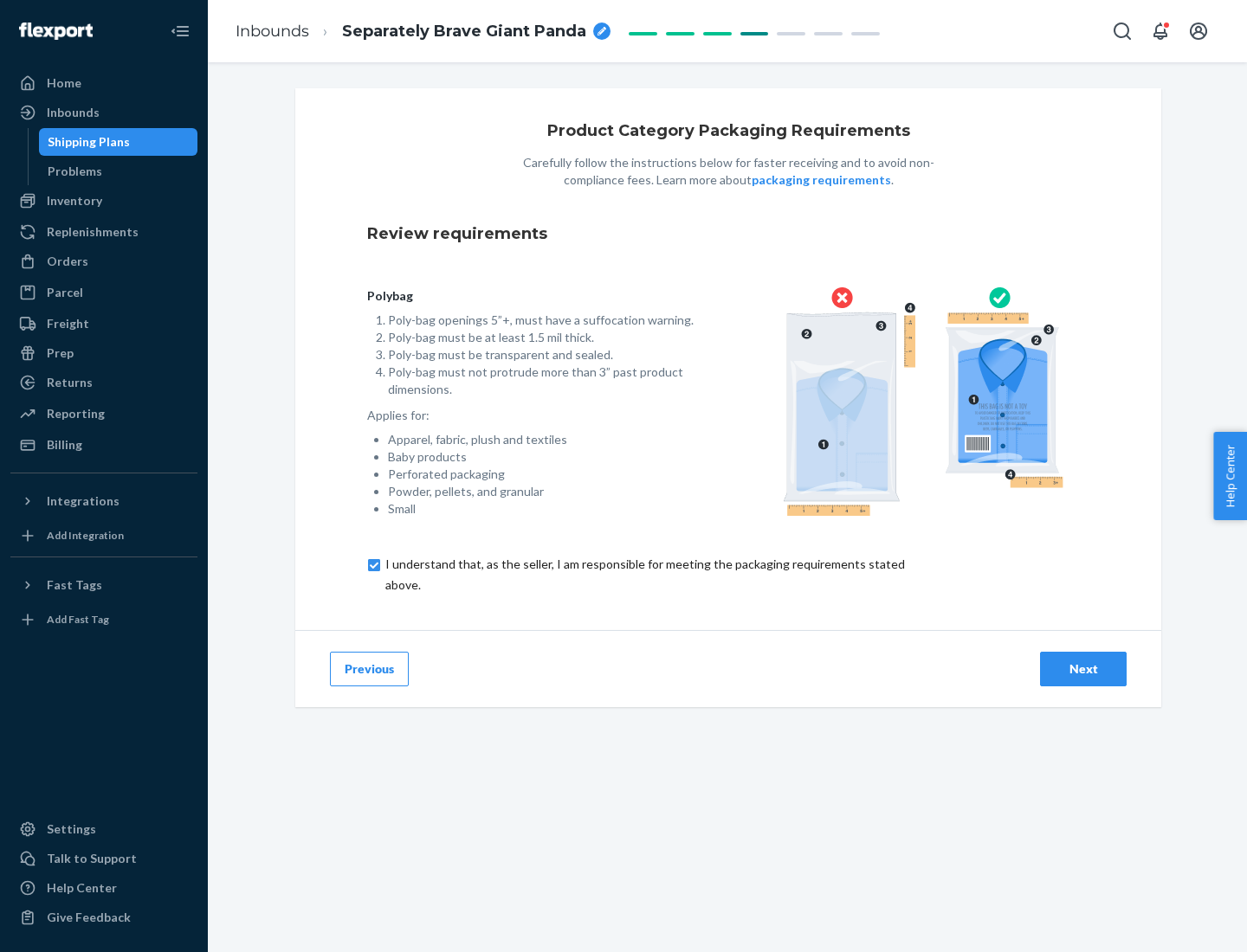
click at [1083, 669] on div "Next" at bounding box center [1083, 669] width 57 height 18
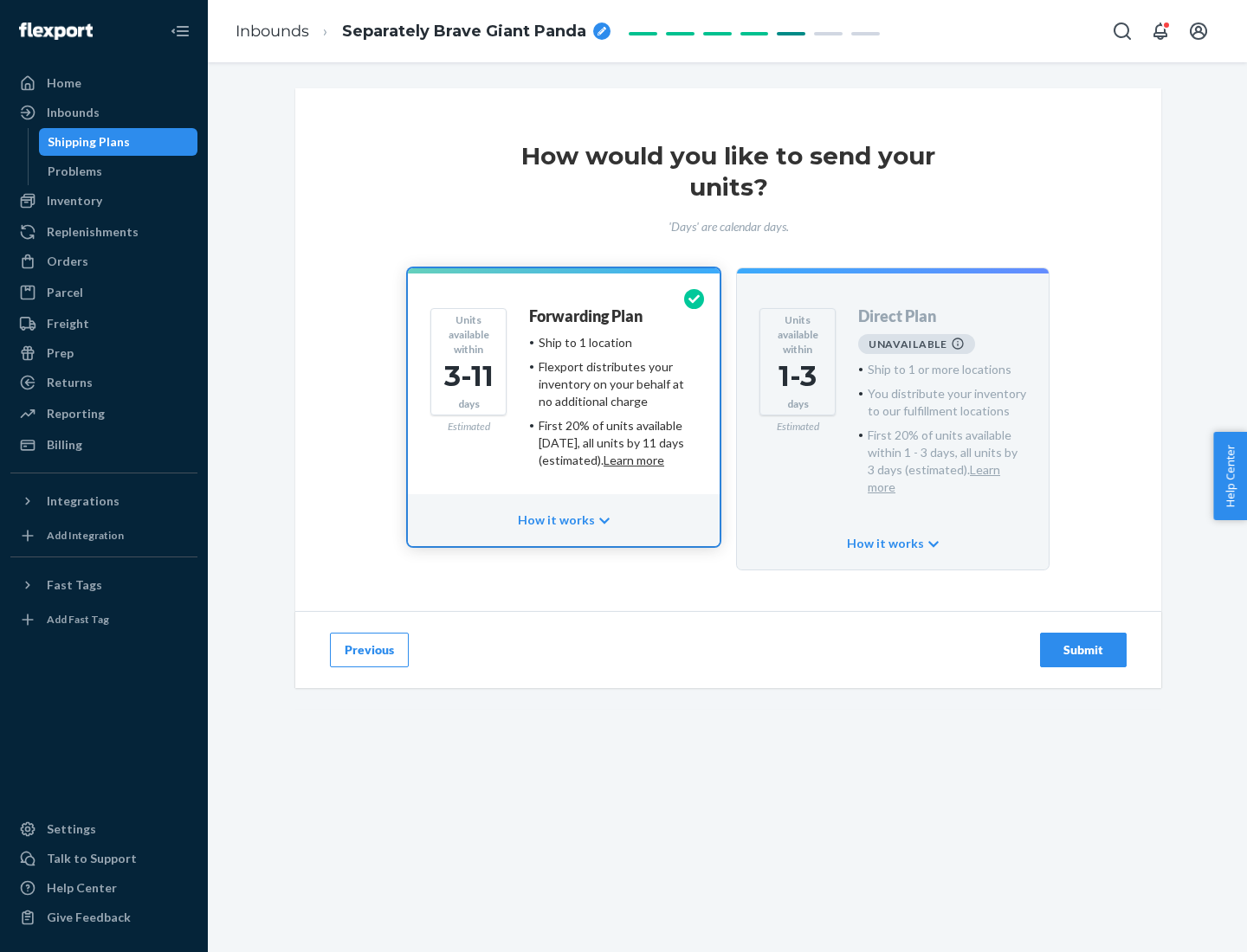
click at [587, 316] on h4 "Forwarding Plan" at bounding box center [586, 316] width 113 height 18
click at [1083, 642] on div "Submit" at bounding box center [1083, 650] width 57 height 18
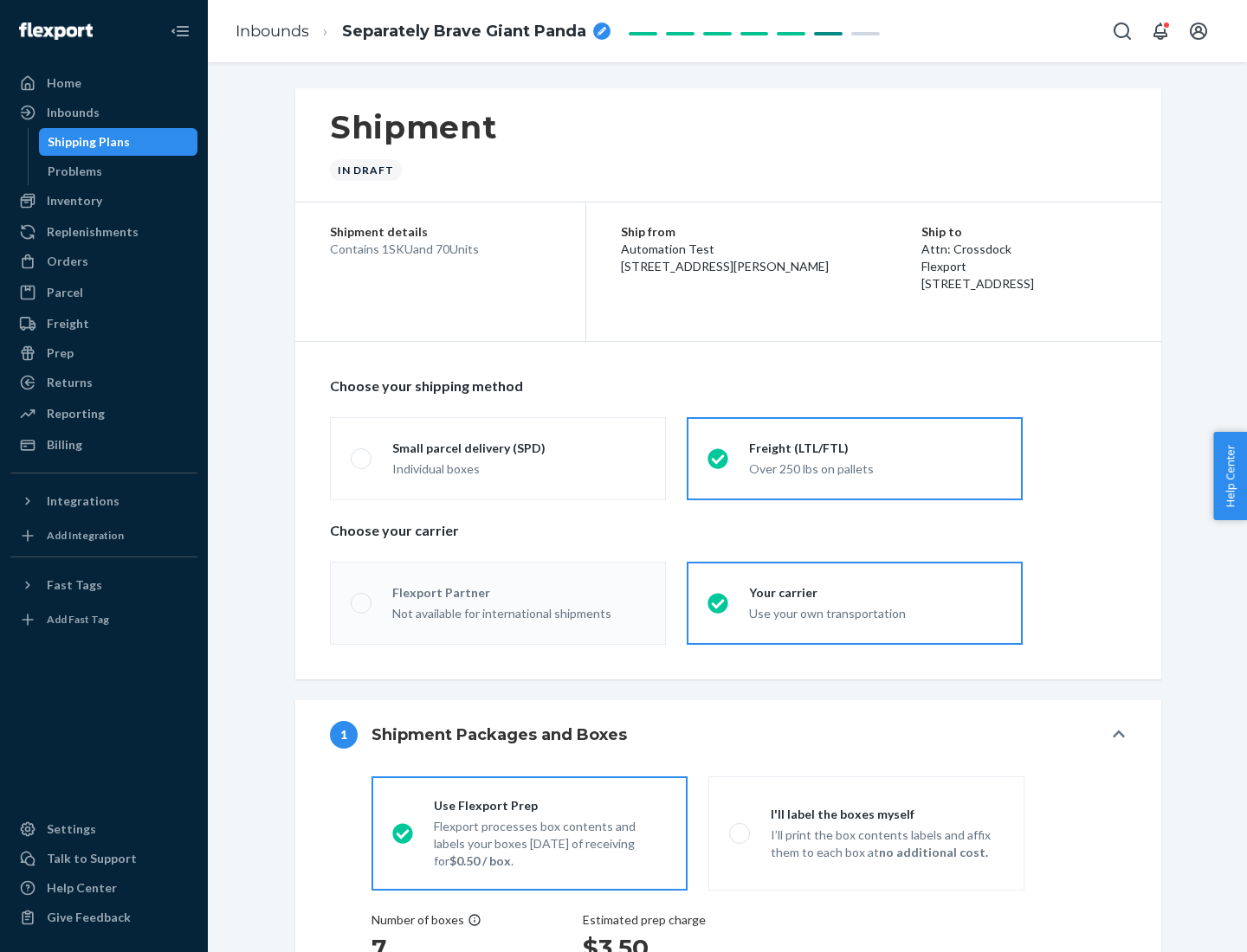
radio input "true"
radio input "false"
radio input "true"
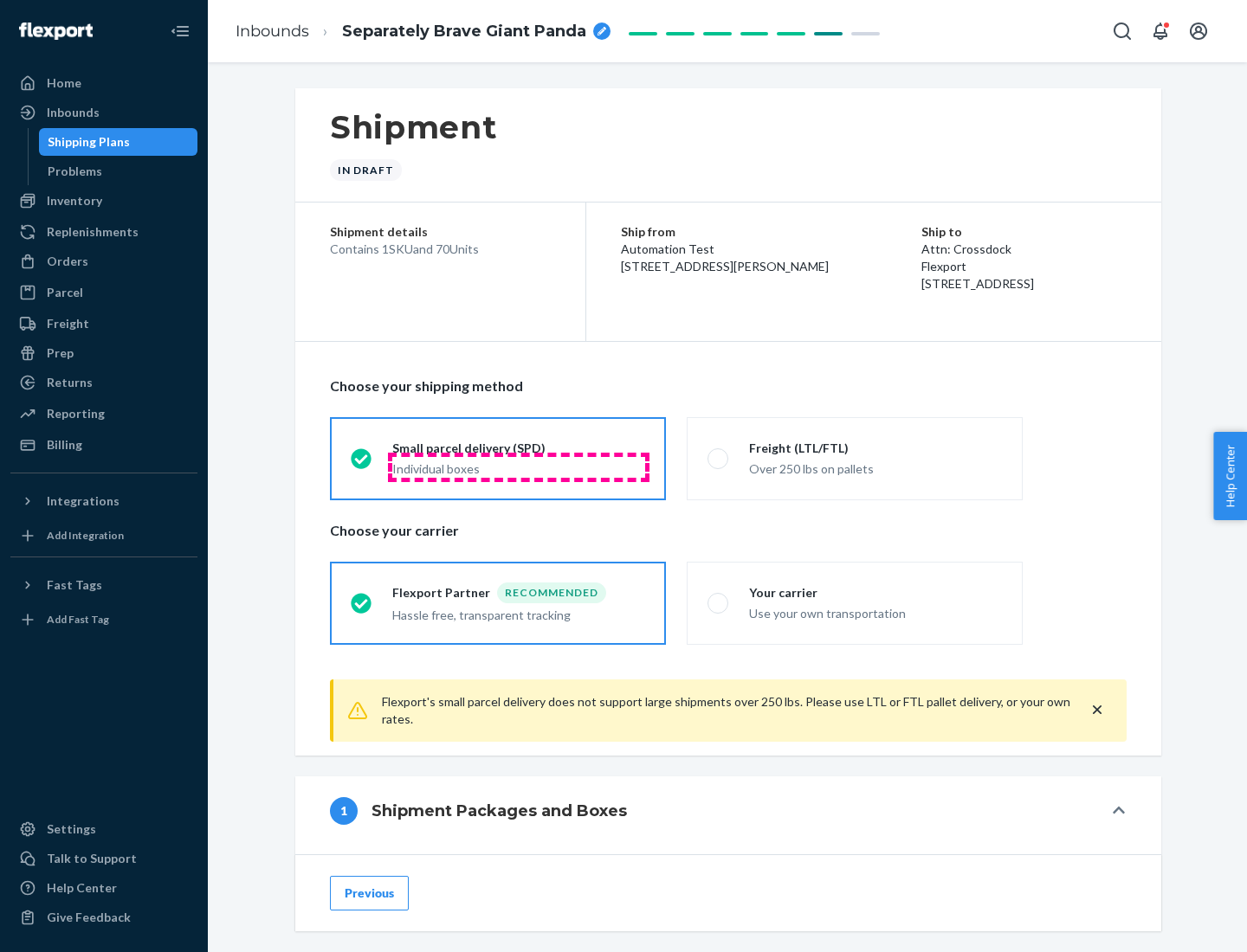
click at [518, 467] on div "Individual boxes" at bounding box center [518, 469] width 253 height 18
click at [362, 464] on input "Small parcel delivery (SPD) Individual boxes" at bounding box center [356, 458] width 11 height 11
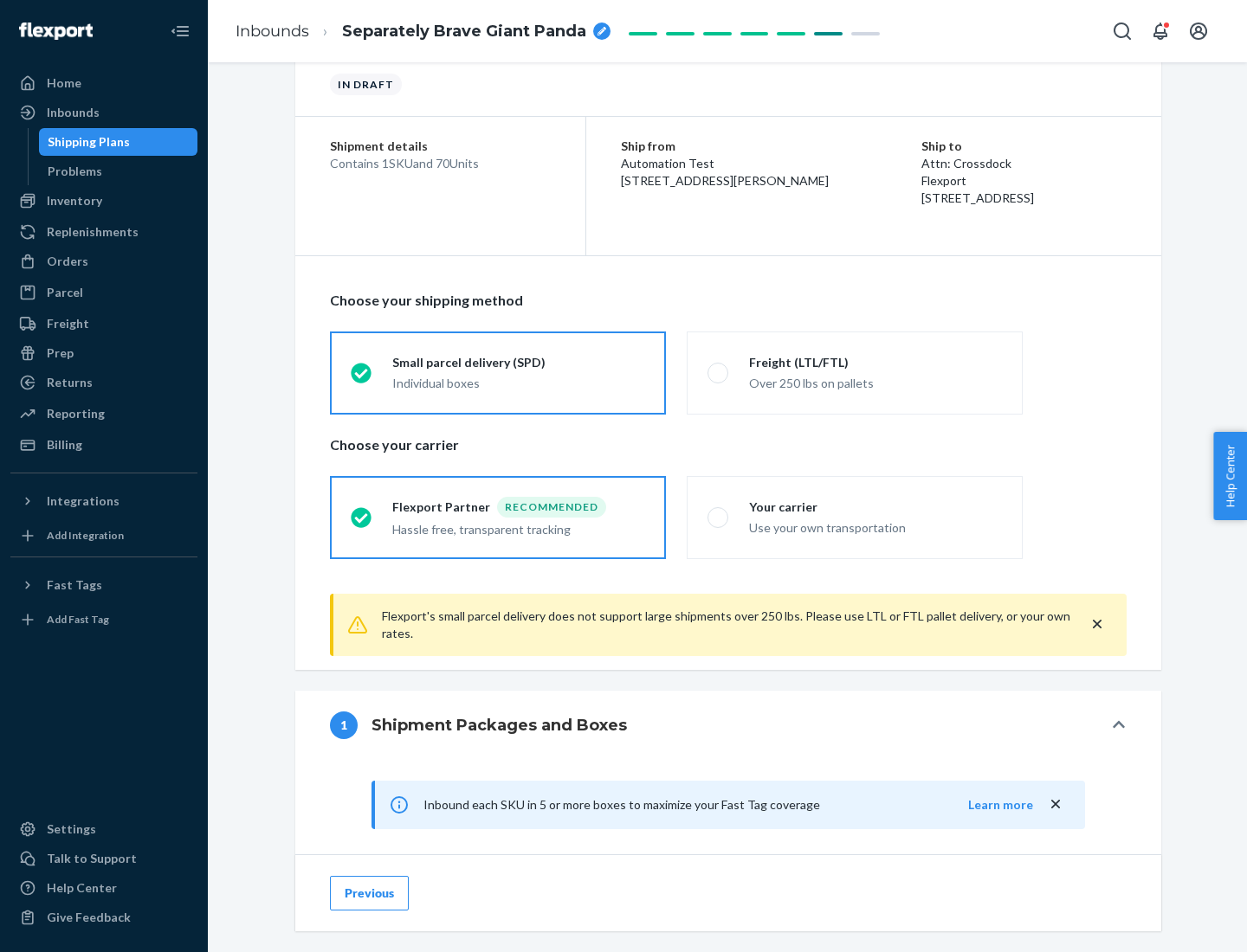
click at [875, 506] on div "Your carrier" at bounding box center [875, 507] width 253 height 18
click at [719, 512] on input "Your carrier Use your own transportation" at bounding box center [713, 518] width 11 height 11
radio input "true"
radio input "false"
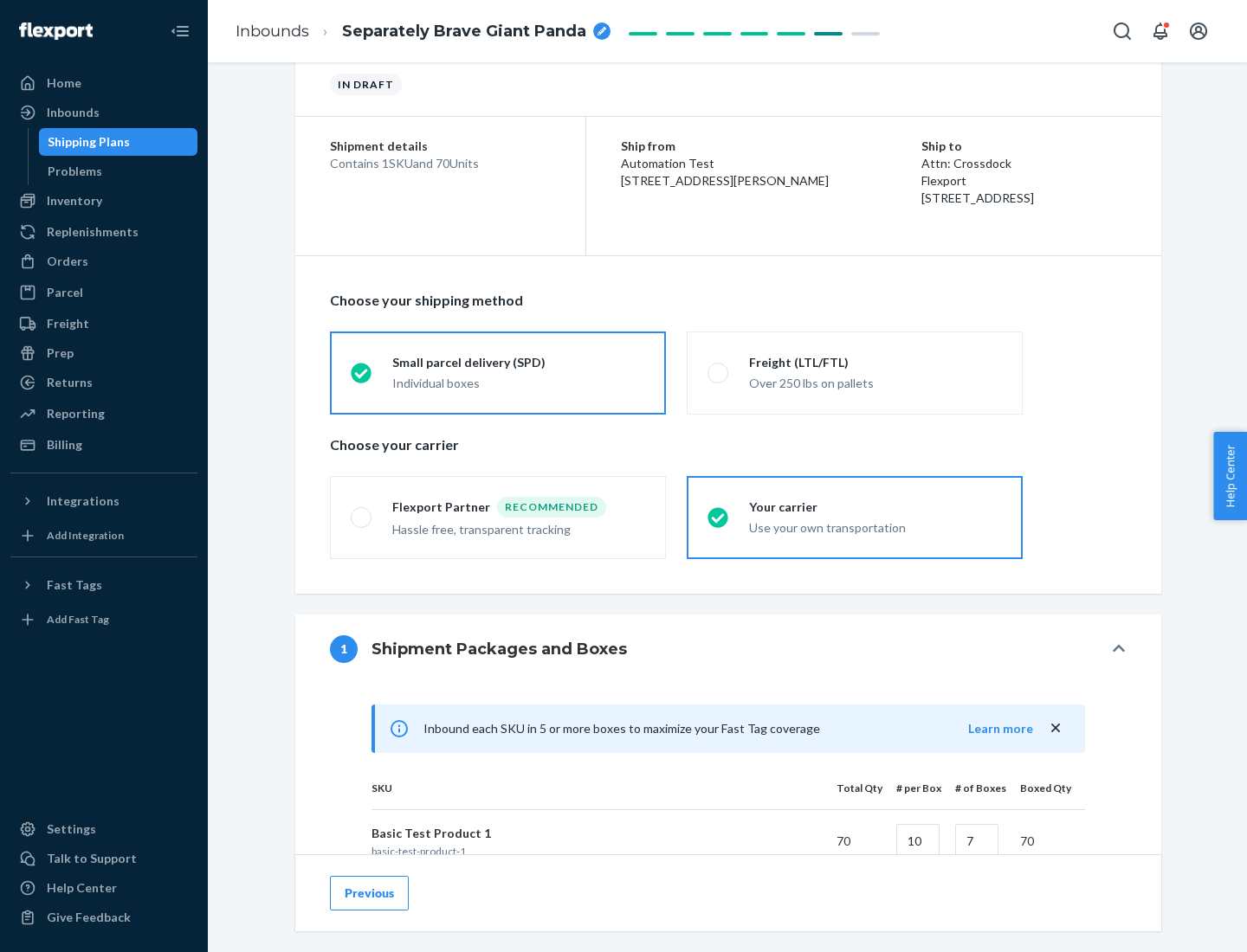
scroll to position [420, 0]
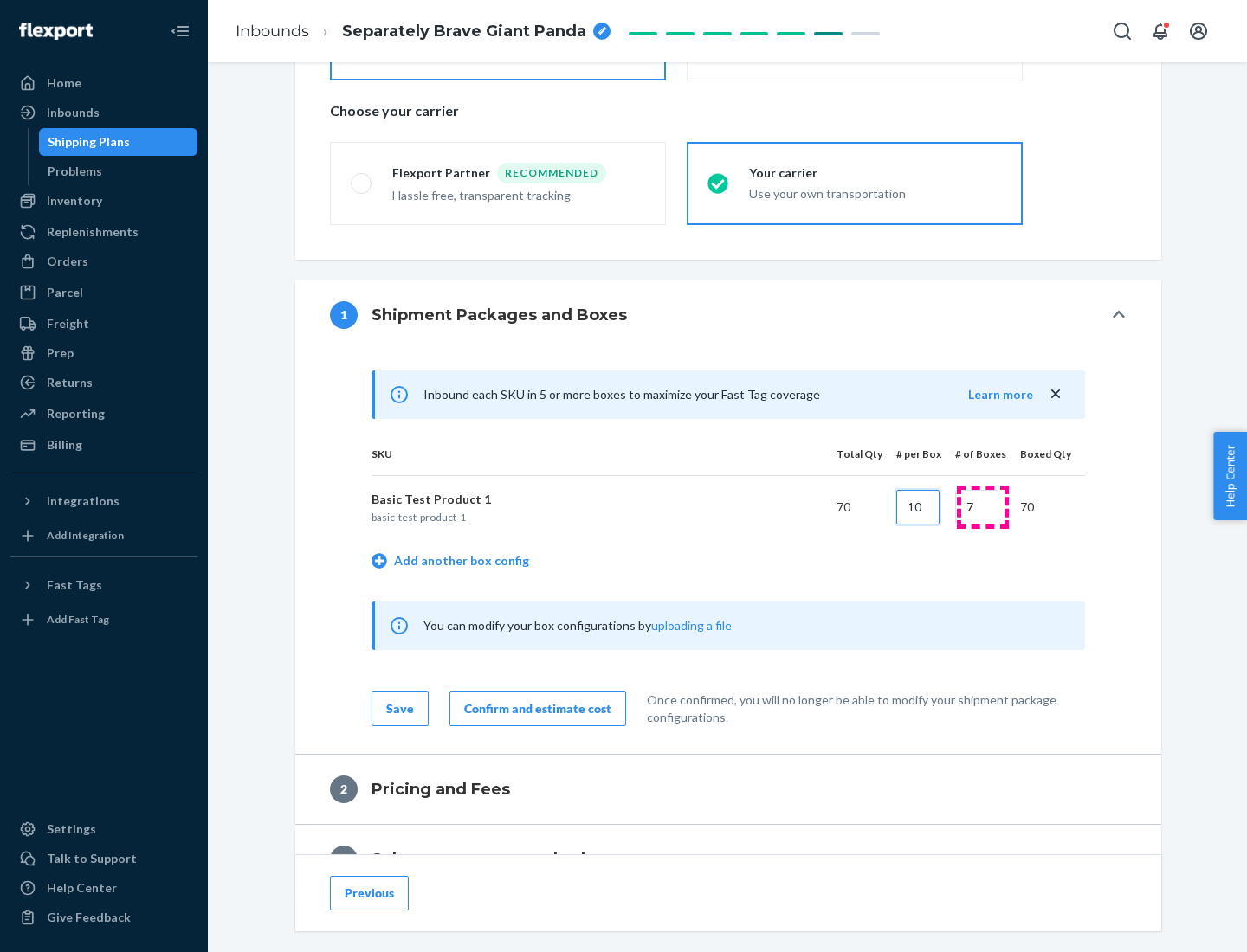
type input "10"
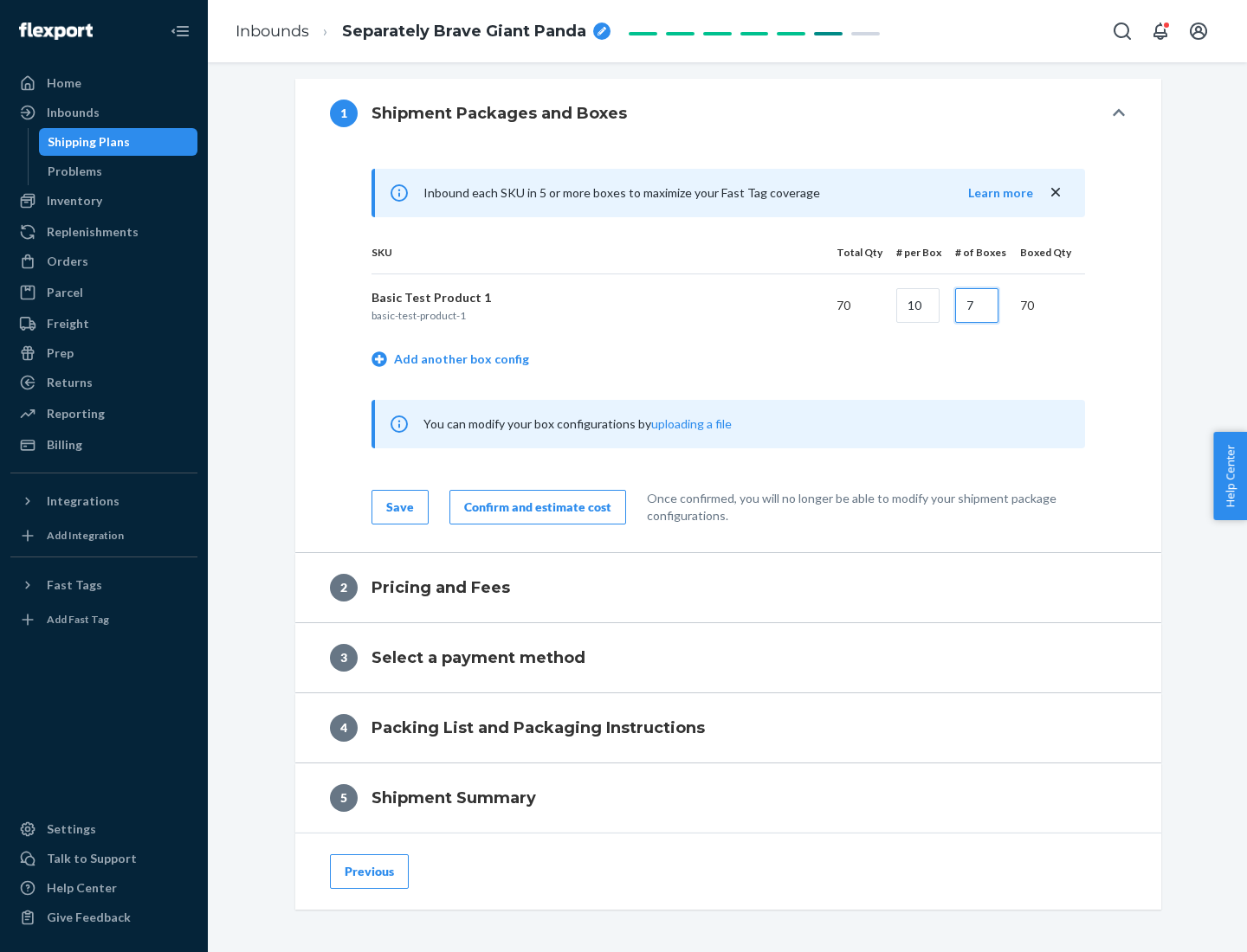
type input "7"
click at [534, 506] on div "Confirm and estimate cost" at bounding box center [538, 507] width 148 height 18
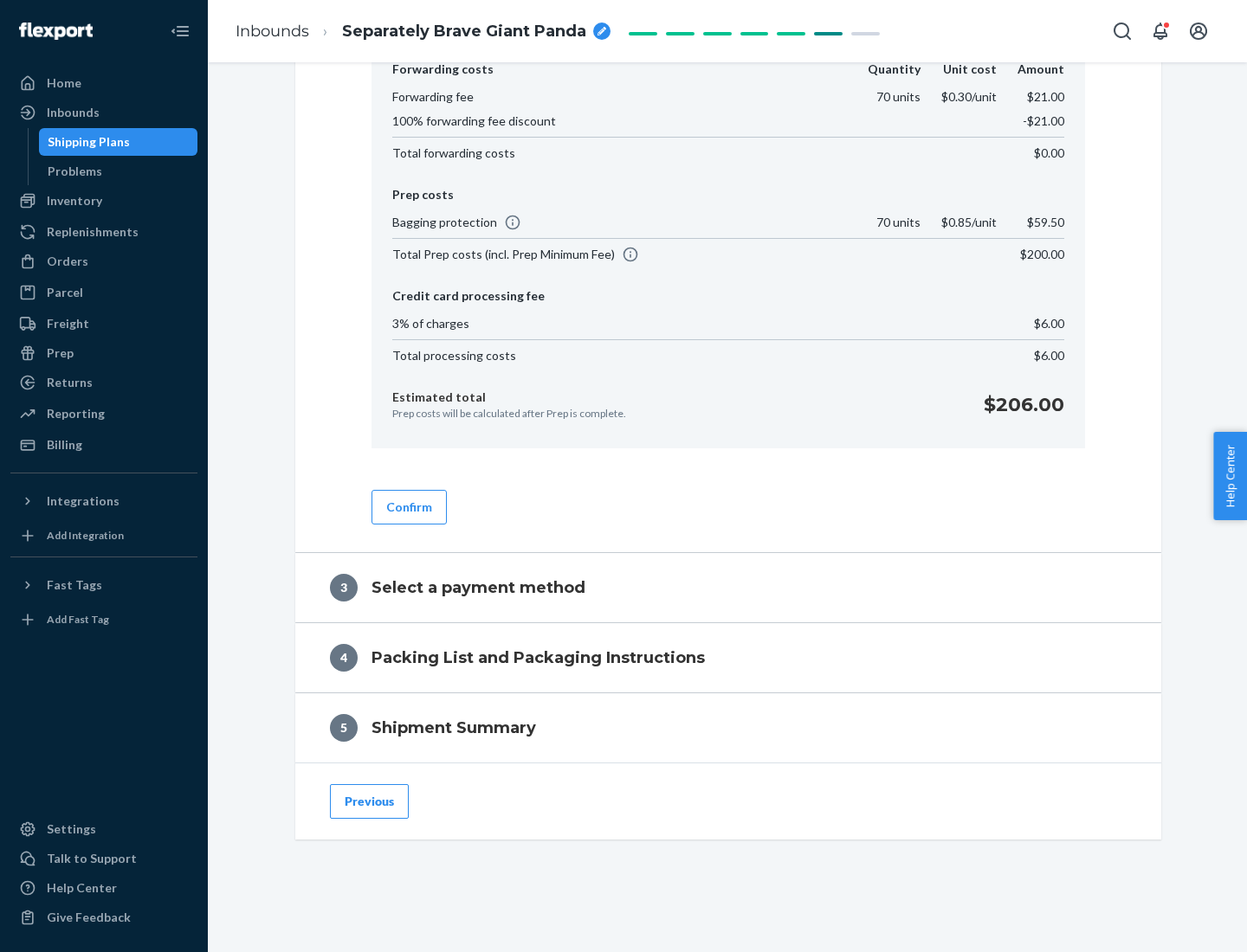
click at [408, 506] on button "Confirm" at bounding box center [410, 507] width 76 height 35
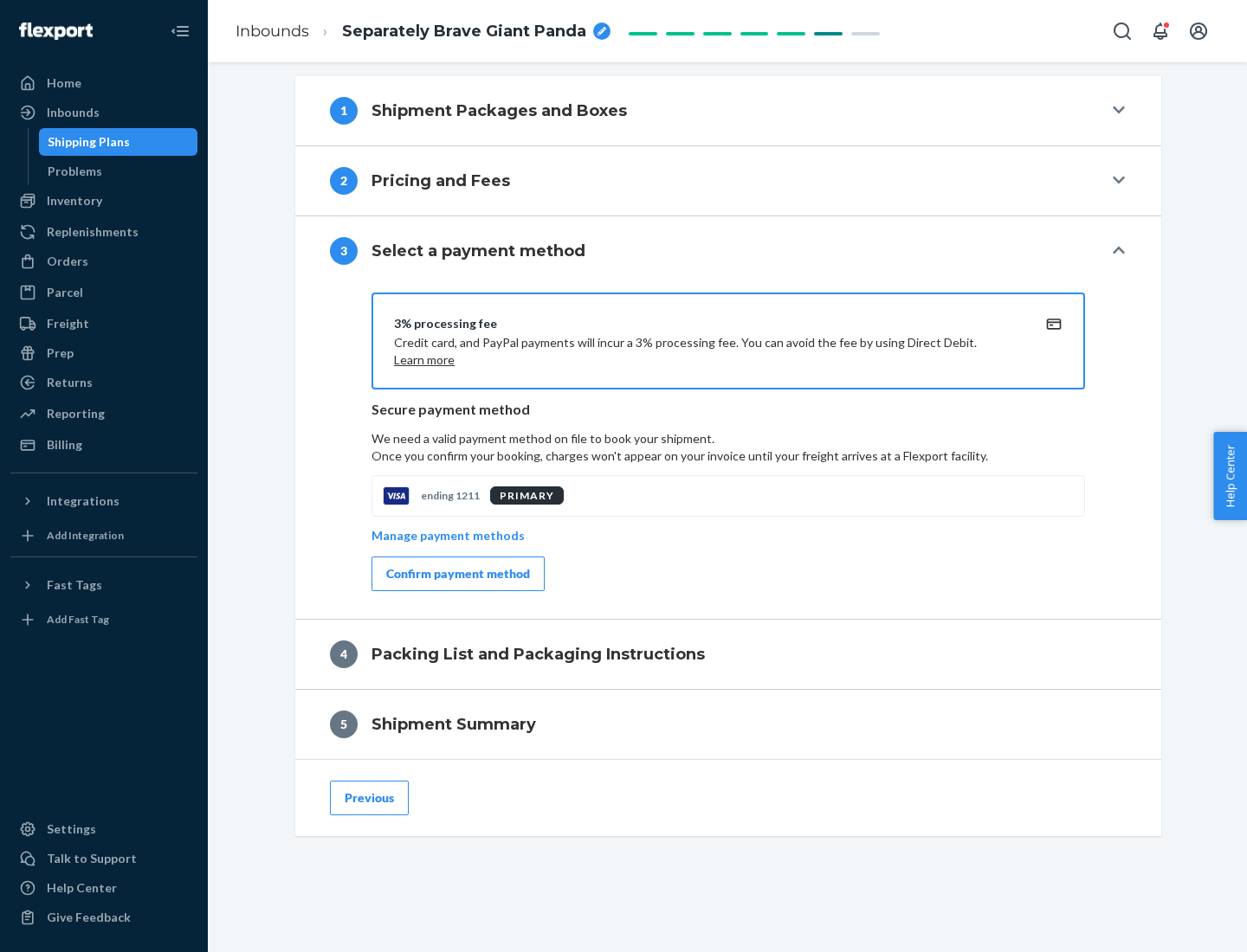
scroll to position [625, 0]
click at [457, 574] on div "Confirm payment method" at bounding box center [458, 574] width 144 height 18
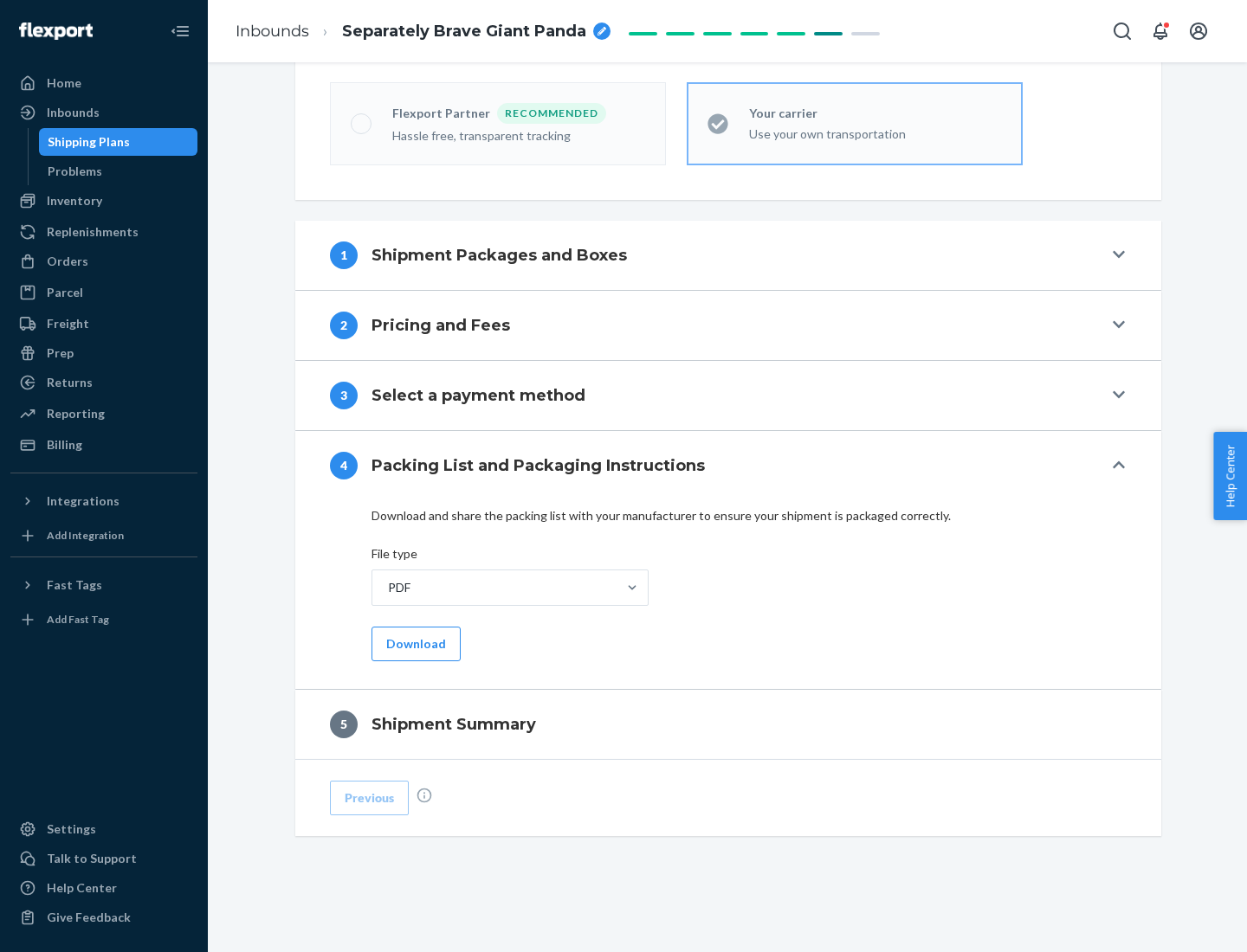
scroll to position [480, 0]
click at [414, 643] on button "Download" at bounding box center [416, 645] width 89 height 35
